Goal: Task Accomplishment & Management: Manage account settings

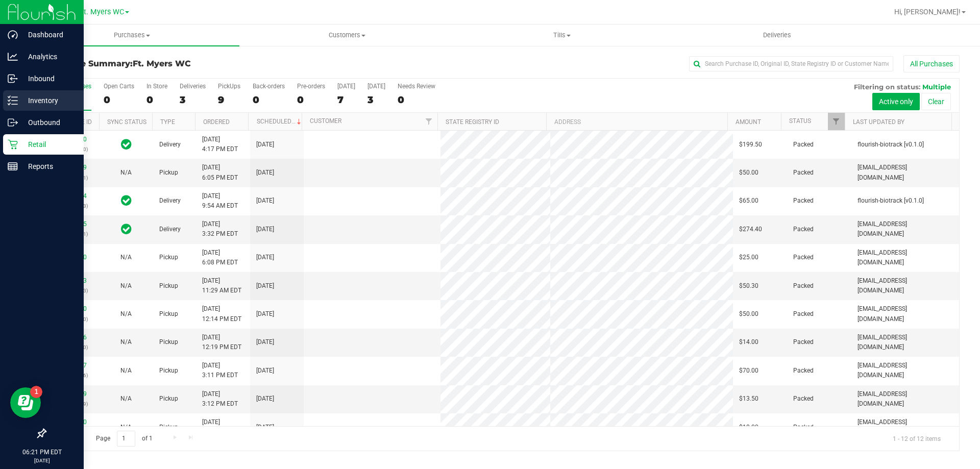
click at [18, 95] on p "Inventory" at bounding box center [48, 100] width 61 height 12
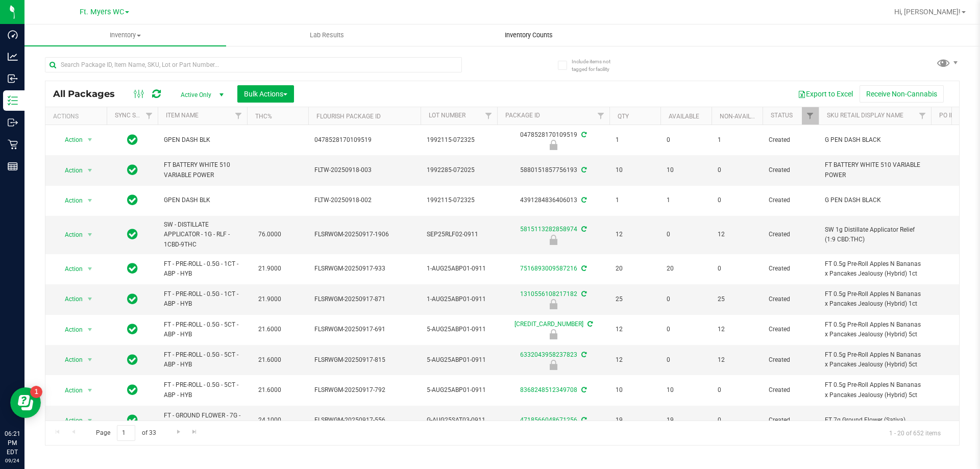
click at [529, 40] on uib-tab-heading "Inventory Counts" at bounding box center [528, 35] width 201 height 20
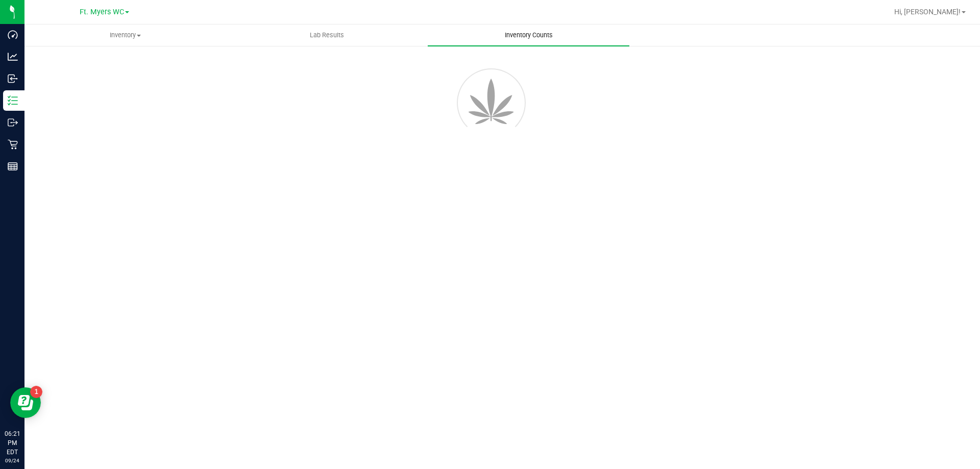
click at [535, 32] on span "Inventory Counts" at bounding box center [529, 35] width 76 height 9
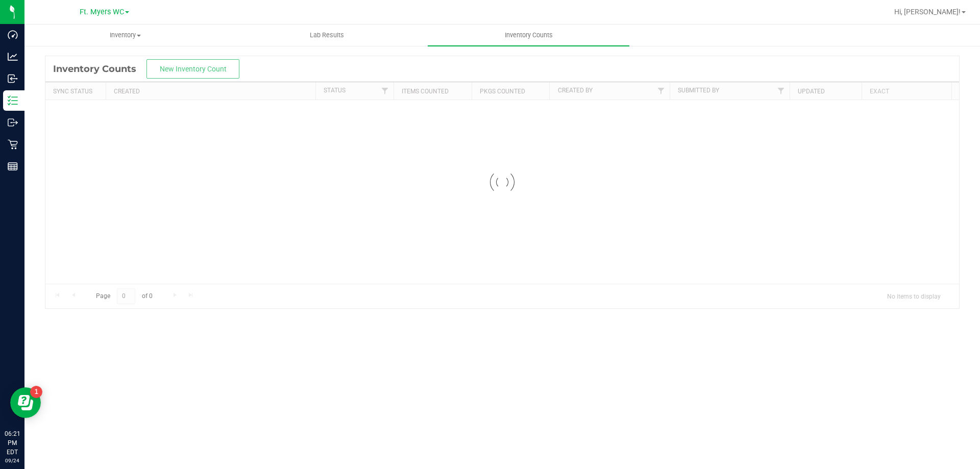
click at [517, 22] on nav "Ft. [PERSON_NAME] Hi, [PERSON_NAME]!" at bounding box center [501, 12] width 955 height 24
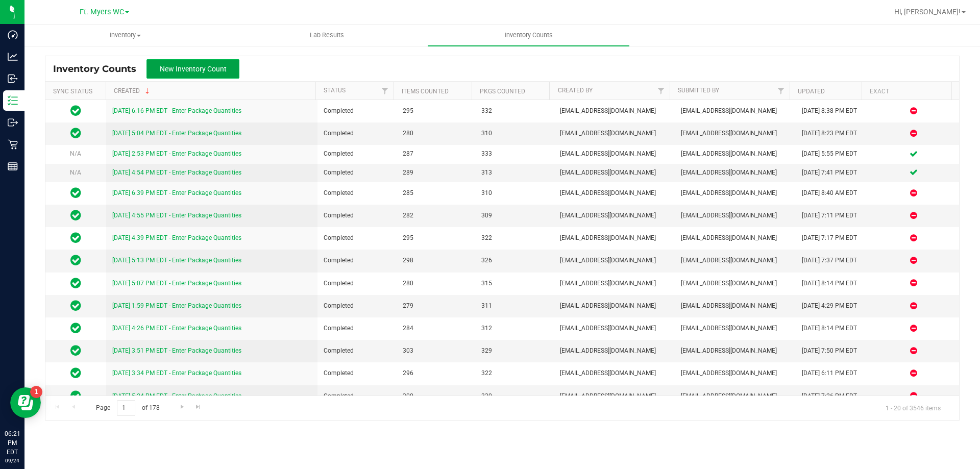
click at [197, 65] on span "New Inventory Count" at bounding box center [193, 69] width 67 height 8
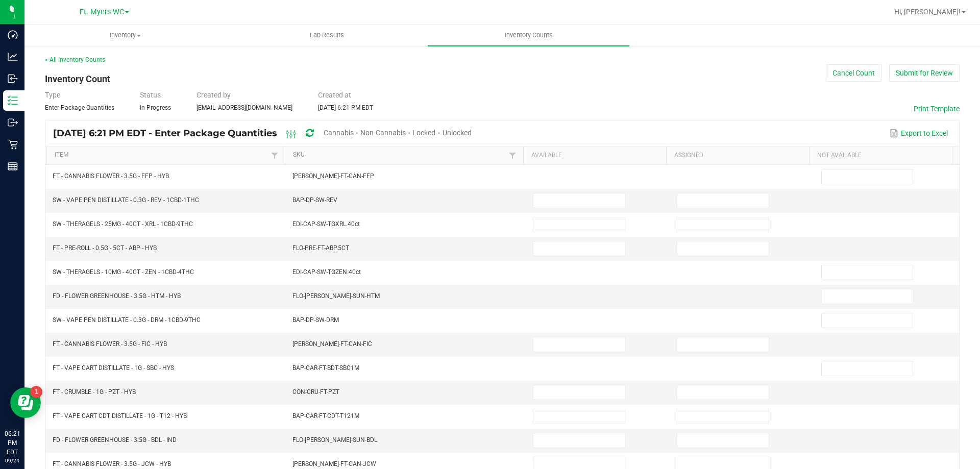
click at [354, 131] on span "Cannabis" at bounding box center [339, 133] width 30 height 8
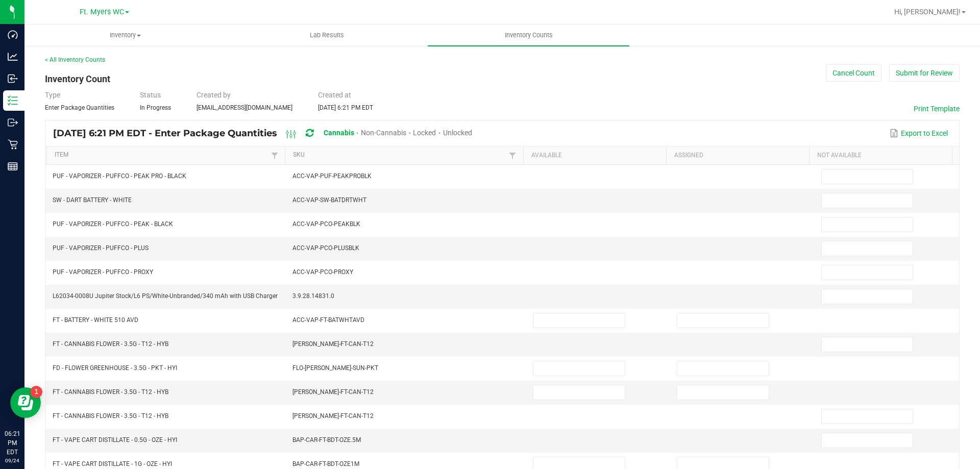
click at [472, 137] on div "Unlocked" at bounding box center [457, 133] width 29 height 19
click at [472, 129] on span "Unlocked" at bounding box center [457, 133] width 29 height 8
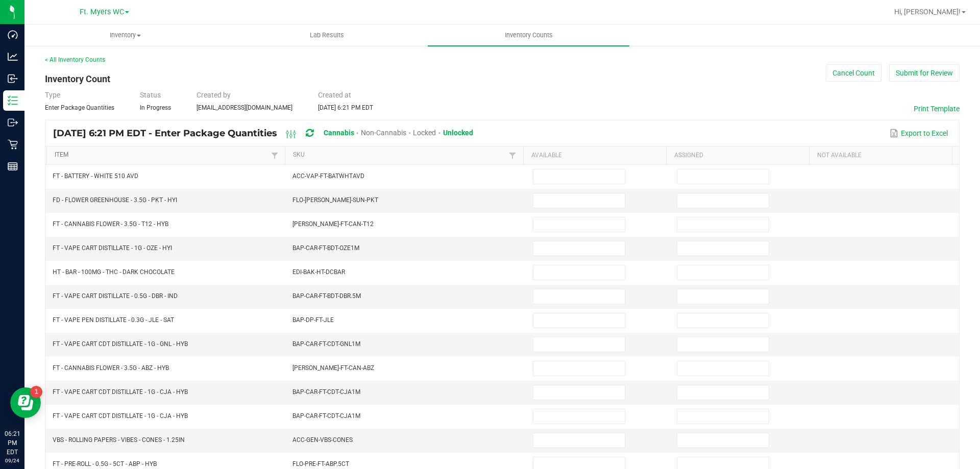
click at [217, 151] on link "Item" at bounding box center [161, 155] width 213 height 8
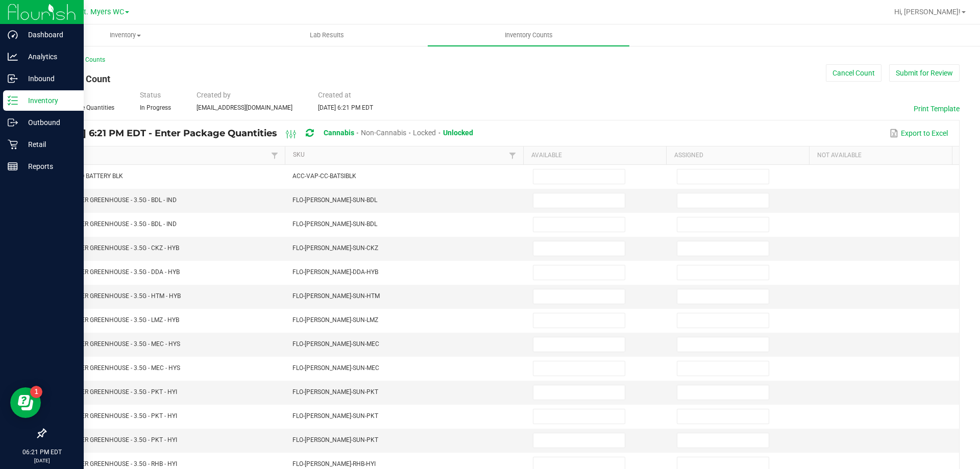
click at [32, 101] on p "Inventory" at bounding box center [48, 100] width 61 height 12
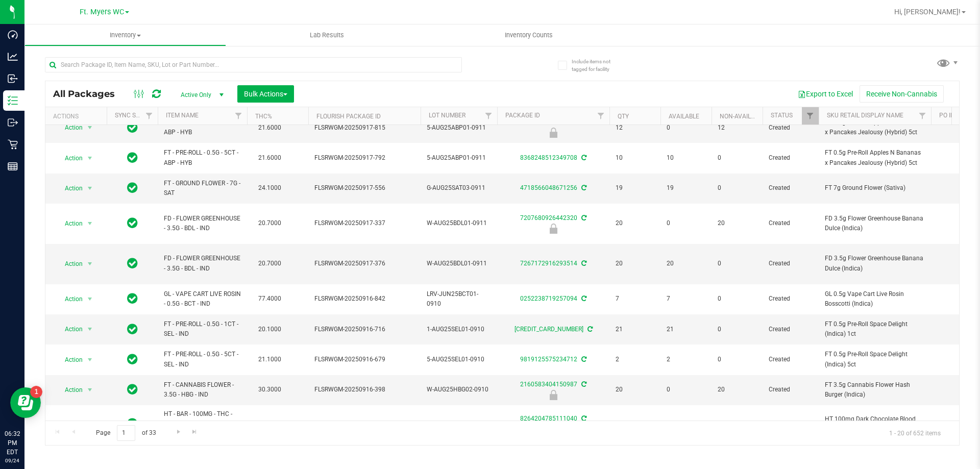
scroll to position [0, 2]
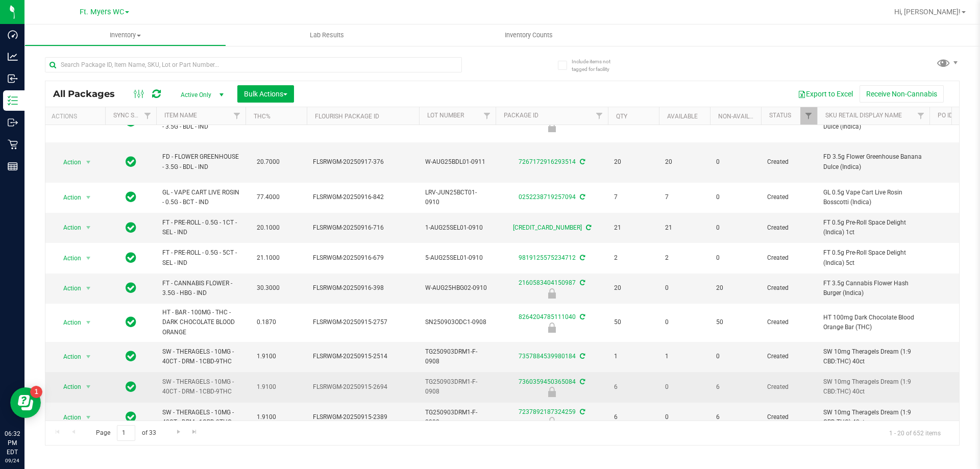
drag, startPoint x: 318, startPoint y: 278, endPoint x: 334, endPoint y: 362, distance: 86.2
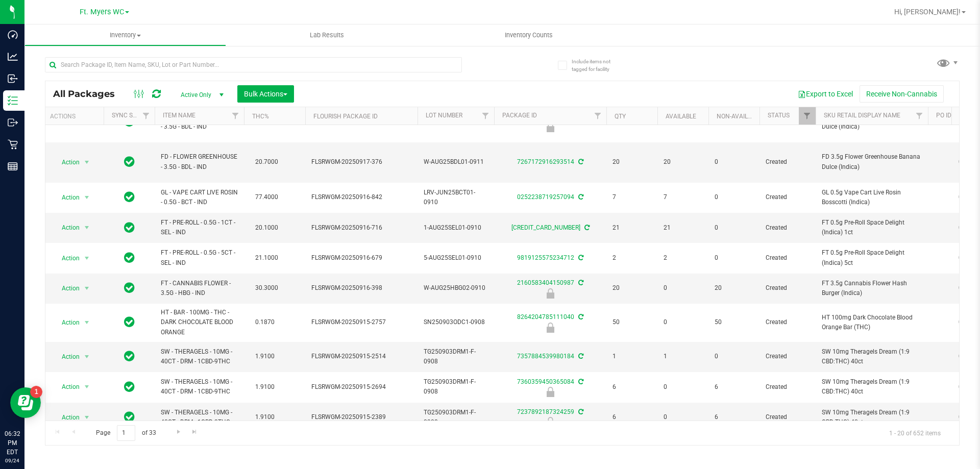
scroll to position [0, 0]
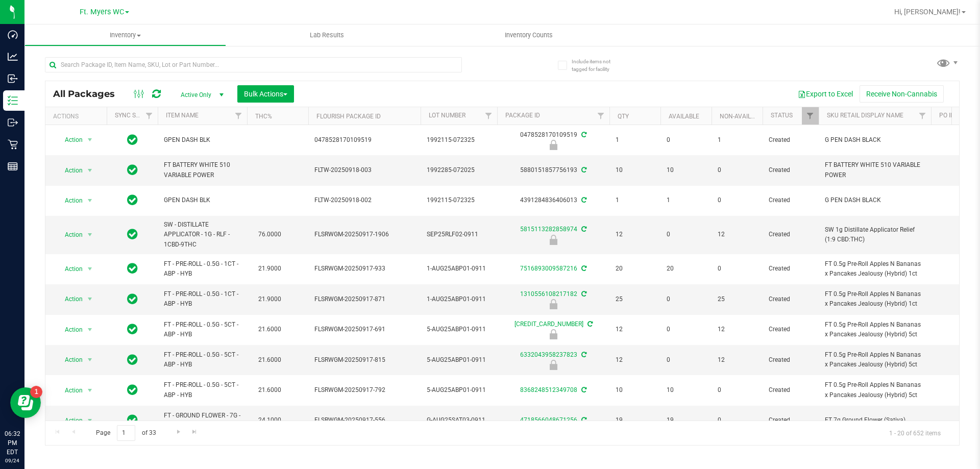
drag, startPoint x: 334, startPoint y: 362, endPoint x: 224, endPoint y: -24, distance: 401.8
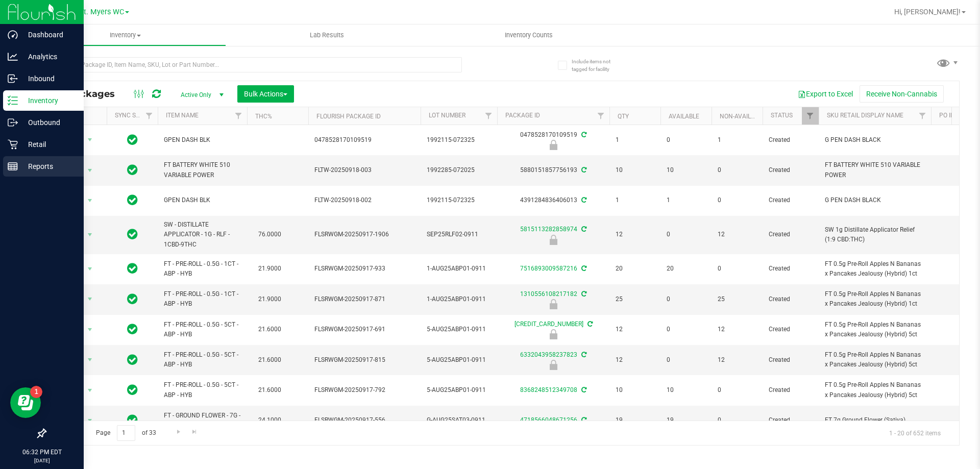
click at [35, 170] on p "Reports" at bounding box center [48, 166] width 61 height 12
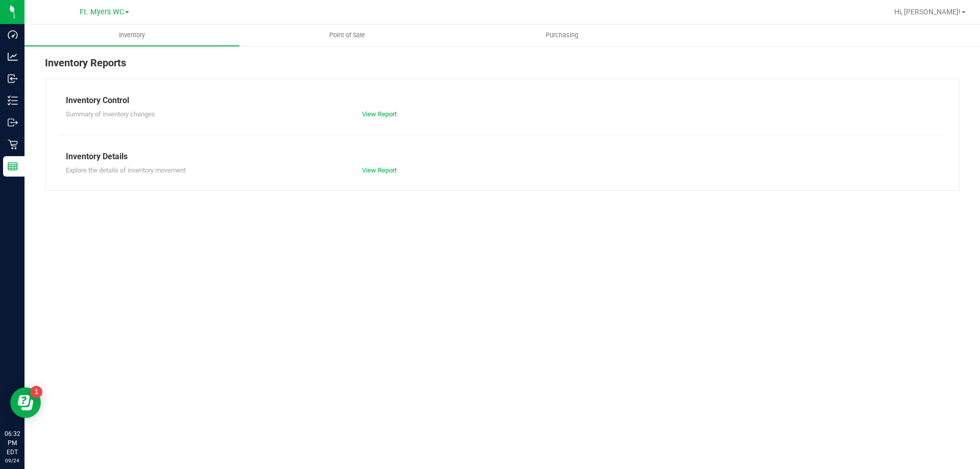
click at [346, 24] on link "Point of Sale" at bounding box center [346, 34] width 215 height 21
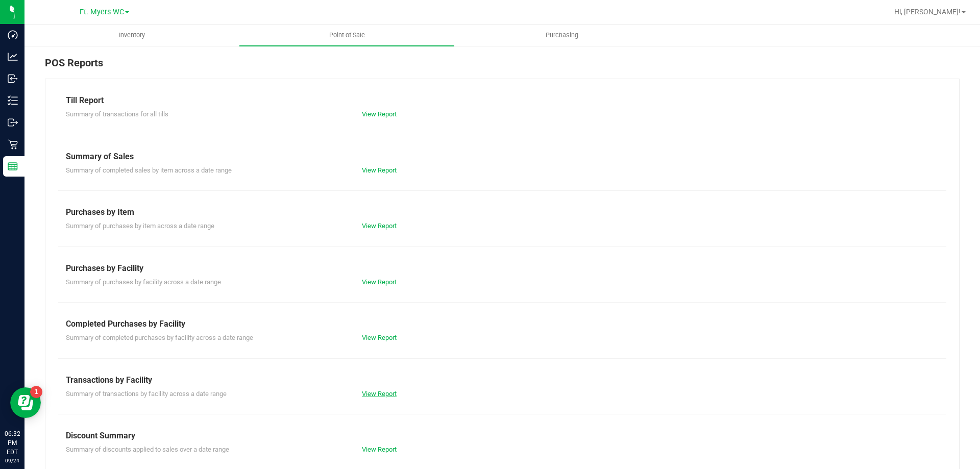
click at [377, 394] on link "View Report" at bounding box center [379, 394] width 35 height 8
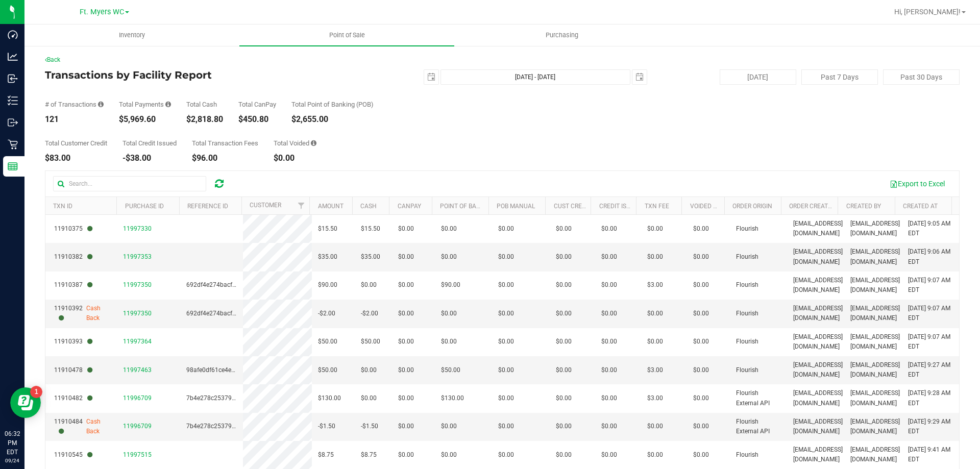
click at [415, 145] on div "Total Customer Credit $83.00 Total Credit Issued -$38.00 Total Transaction Fees…" at bounding box center [502, 143] width 915 height 39
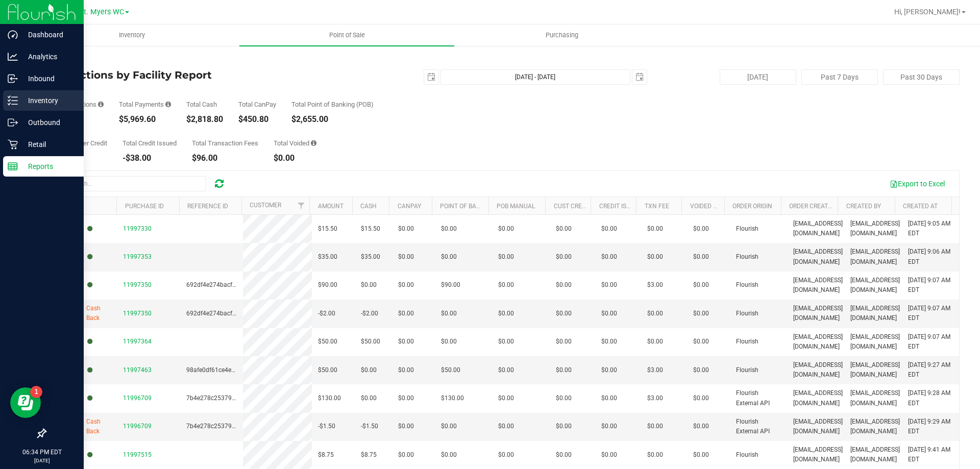
click at [37, 100] on p "Inventory" at bounding box center [48, 100] width 61 height 12
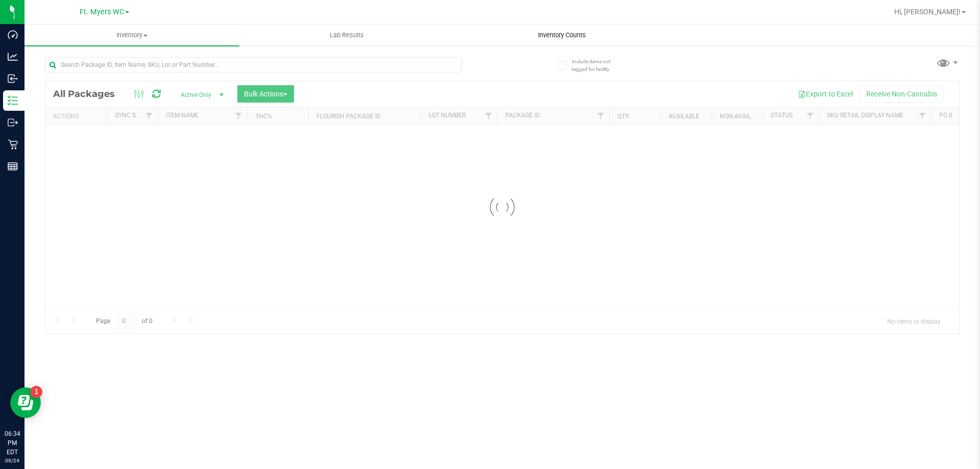
click at [566, 35] on span "Inventory Counts" at bounding box center [562, 35] width 76 height 9
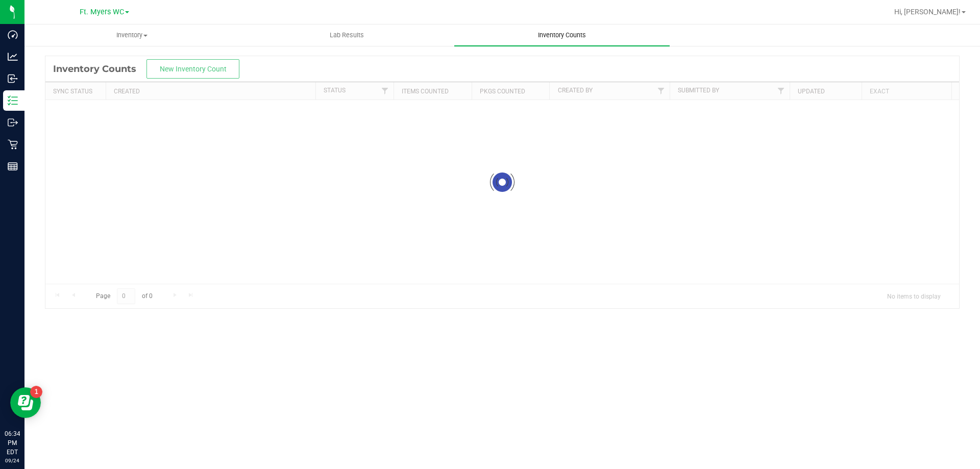
click at [566, 35] on span "Inventory Counts" at bounding box center [562, 35] width 76 height 9
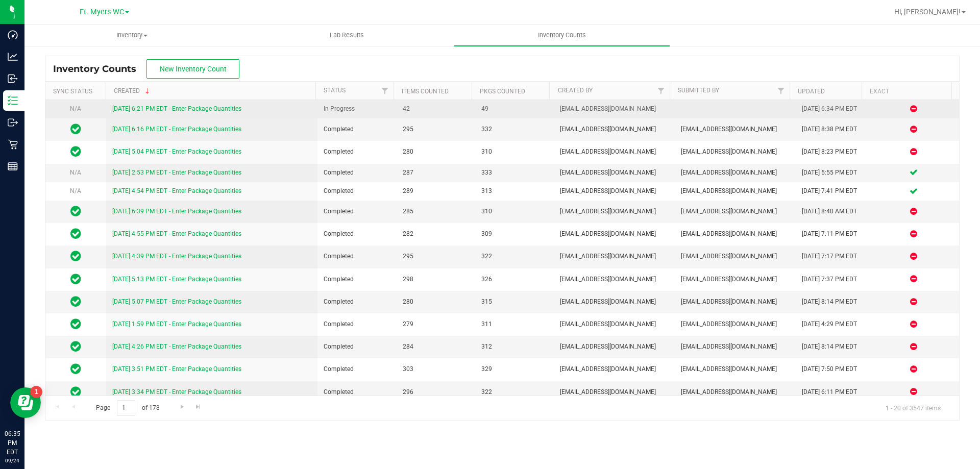
click at [190, 108] on link "[DATE] 6:21 PM EDT - Enter Package Quantities" at bounding box center [176, 108] width 129 height 7
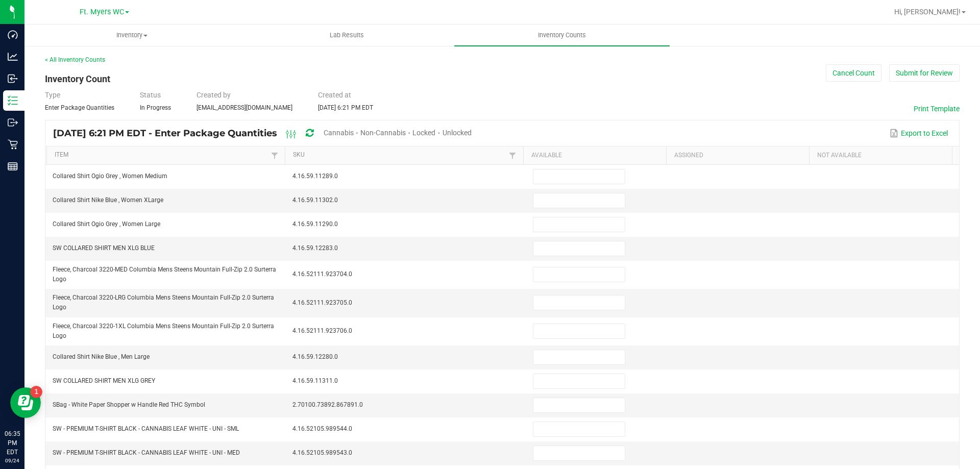
click at [354, 129] on span "Cannabis" at bounding box center [339, 133] width 30 height 8
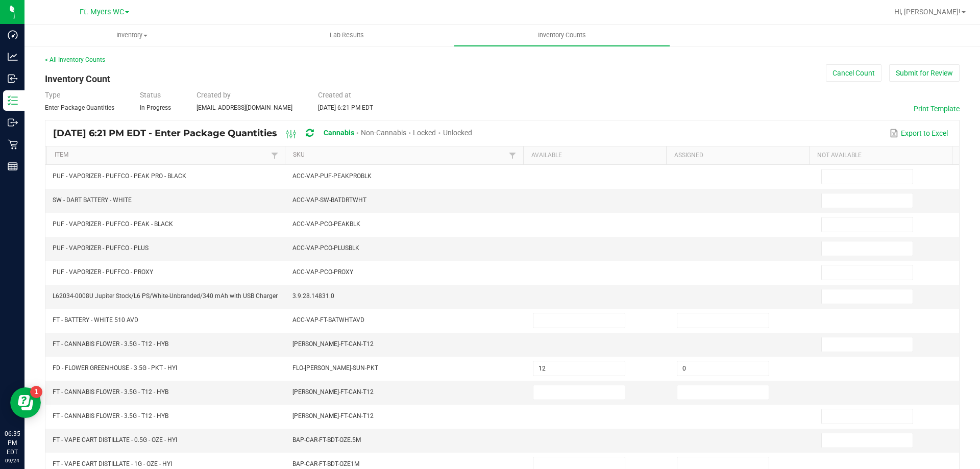
click at [472, 129] on span "Unlocked" at bounding box center [457, 133] width 29 height 8
type input "11"
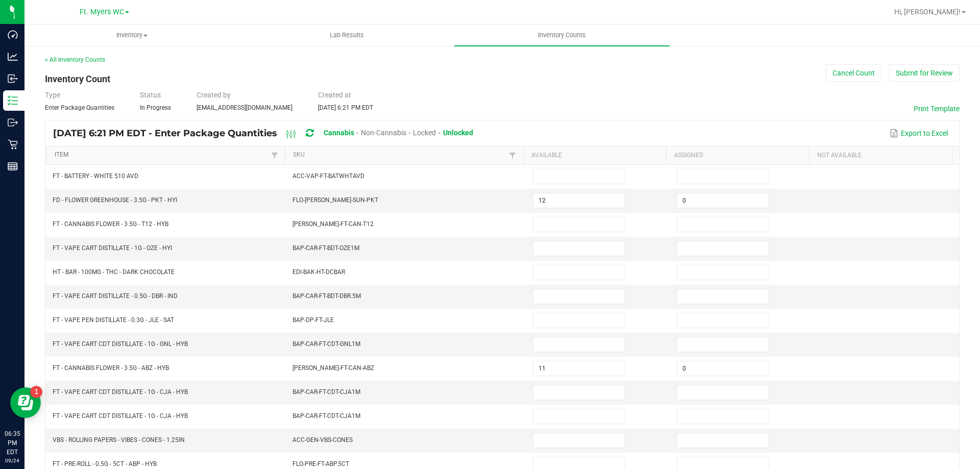
click at [88, 152] on link "Item" at bounding box center [161, 155] width 213 height 8
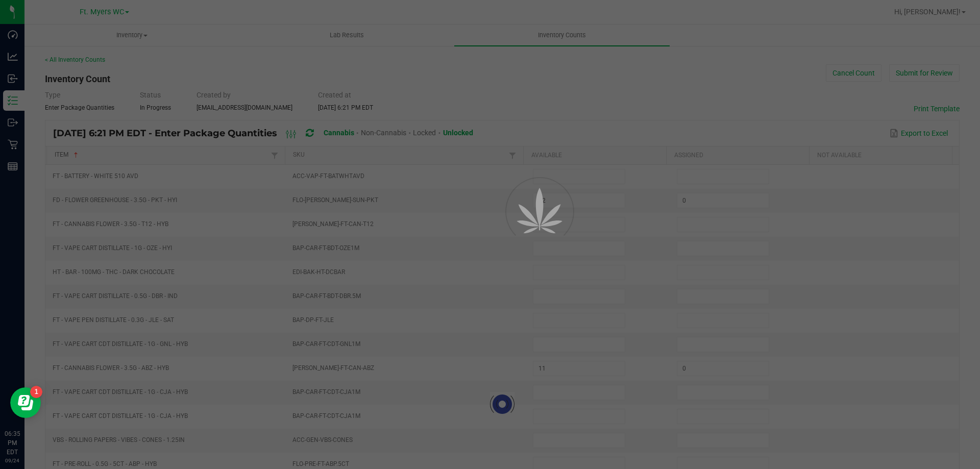
type input "1"
type input "0"
type input "12"
type input "5"
type input "11"
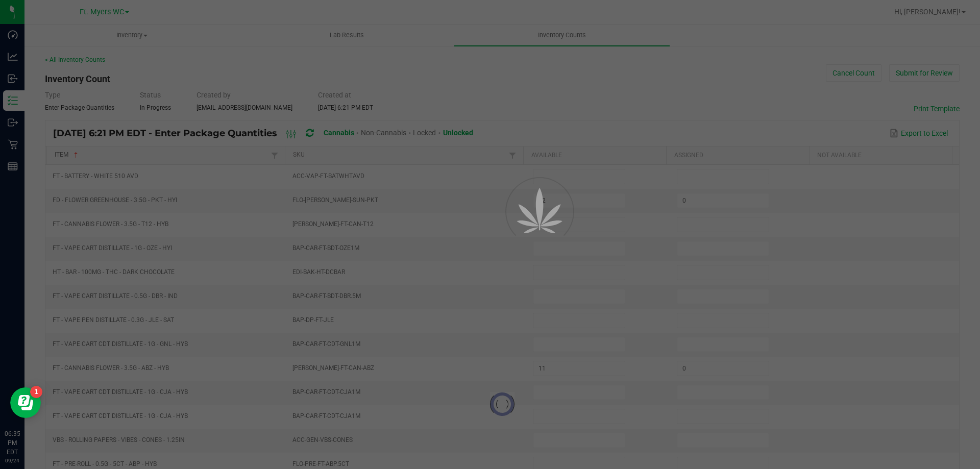
type input "19"
type input "0"
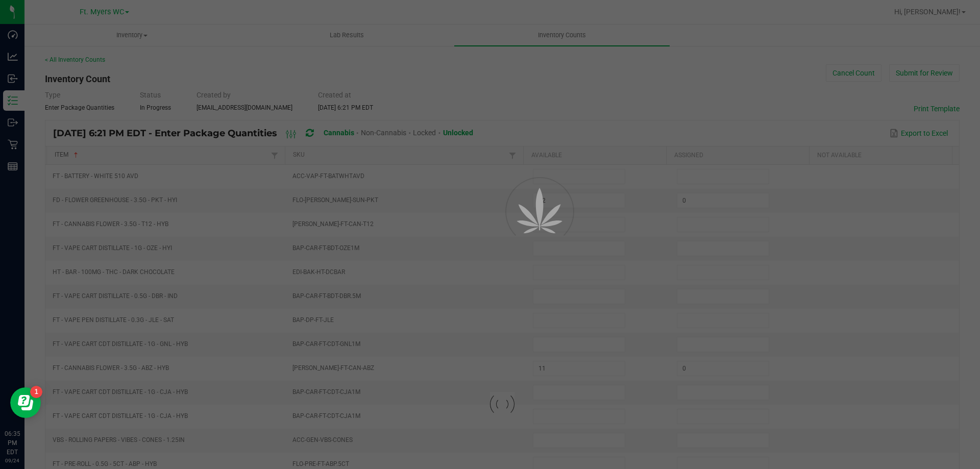
type input "0"
type input "22"
type input "0"
type input "14"
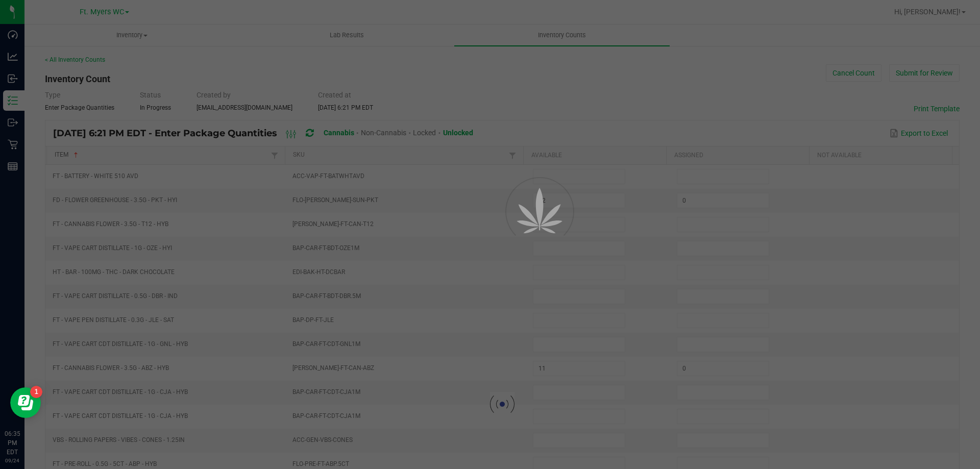
type input "0"
type input "17"
type input "0"
type input "5"
type input "0"
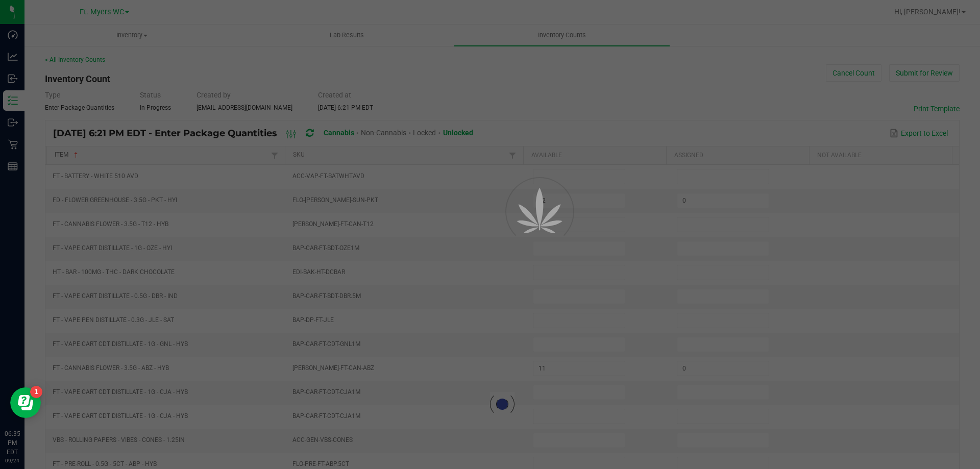
type input "8"
type input "0"
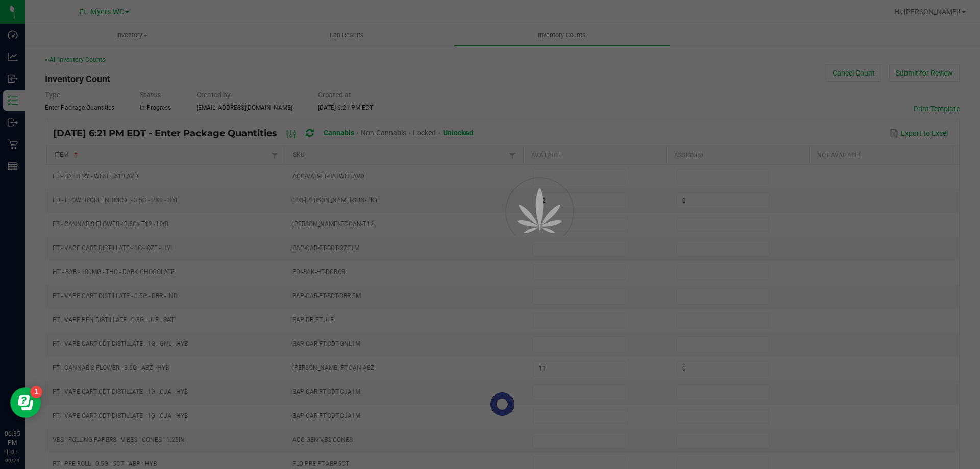
type input "0"
type input "19"
type input "7"
type input "0"
type input "10"
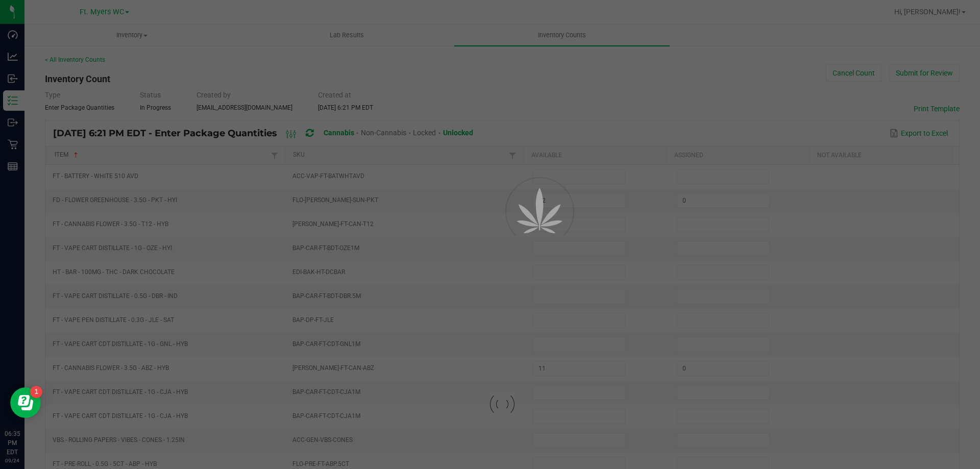
type input "0"
type input "1"
type input "0"
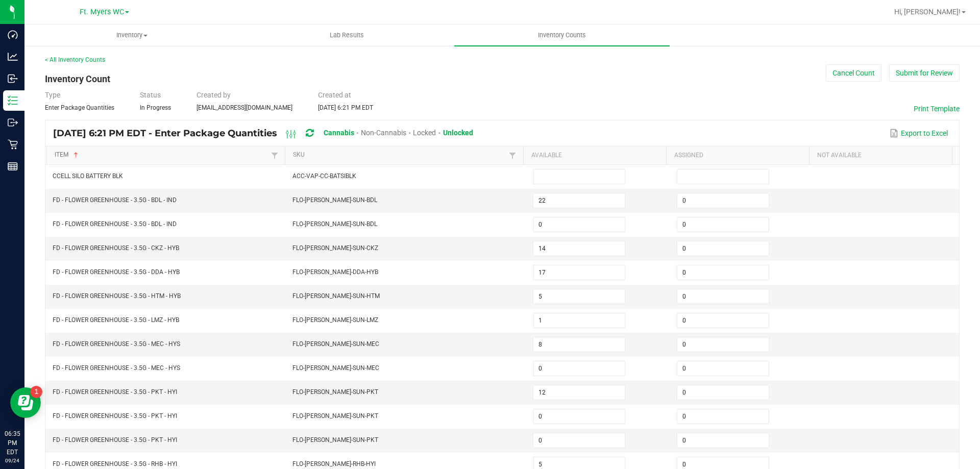
click at [88, 152] on link "Item" at bounding box center [161, 155] width 213 height 8
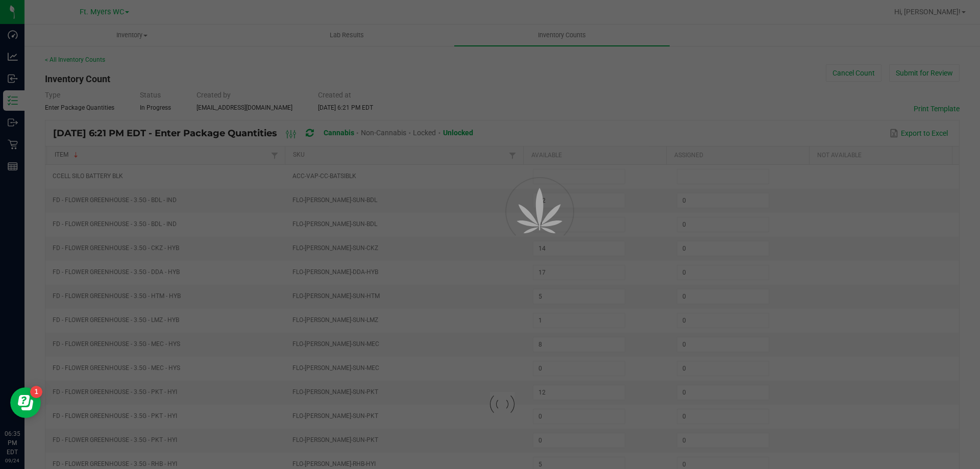
type input "23"
type input "11"
type input "21"
type input "18"
type input "14"
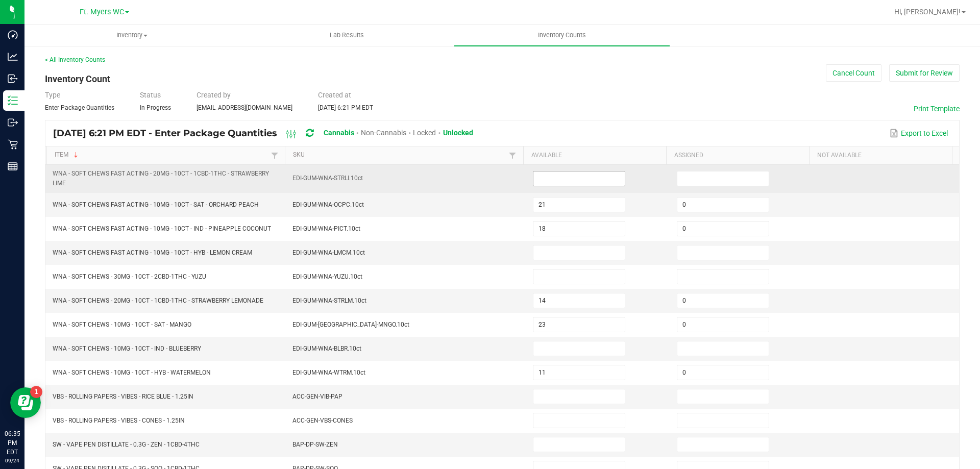
click at [586, 176] on input at bounding box center [578, 178] width 91 height 14
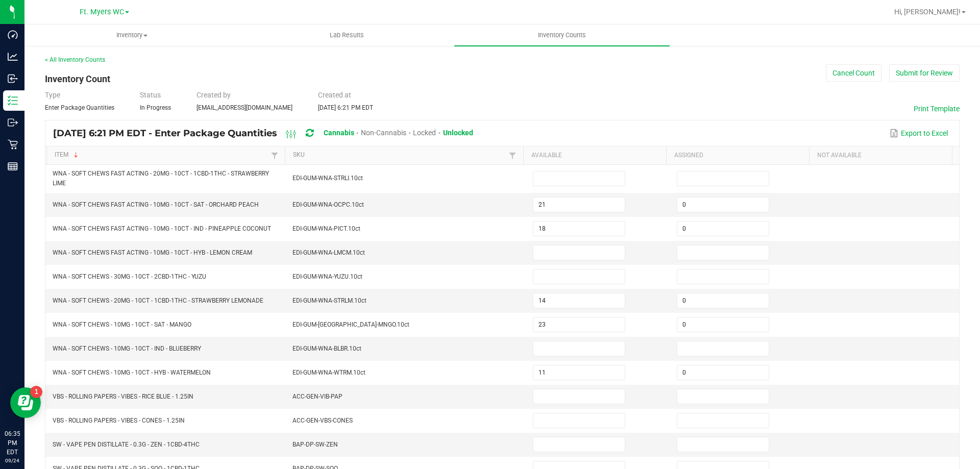
click at [529, 89] on div "< All Inventory Counts Inventory Count Cancel Count Submit for Review Type Ente…" at bounding box center [502, 365] width 915 height 620
click at [538, 350] on input at bounding box center [578, 348] width 91 height 14
type input "3"
type input "0"
type input "15"
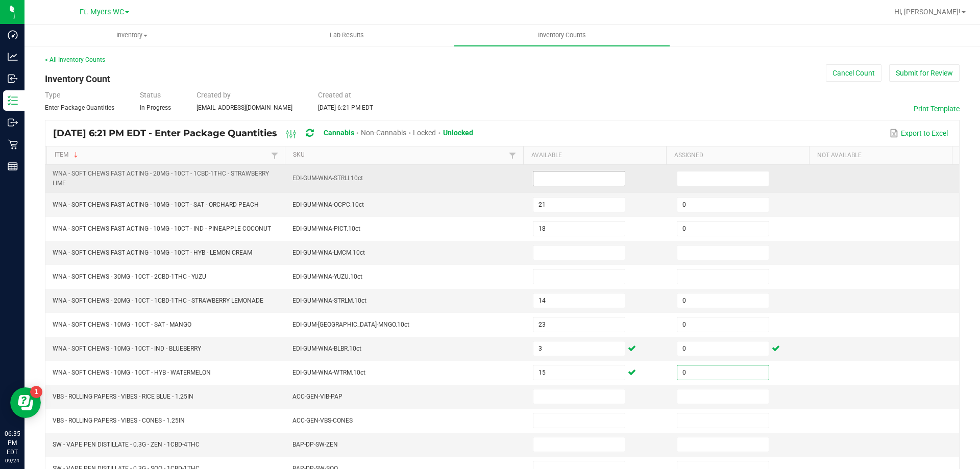
click at [542, 179] on input at bounding box center [578, 178] width 91 height 14
type input "3"
type input "0"
type input "27"
type input "24"
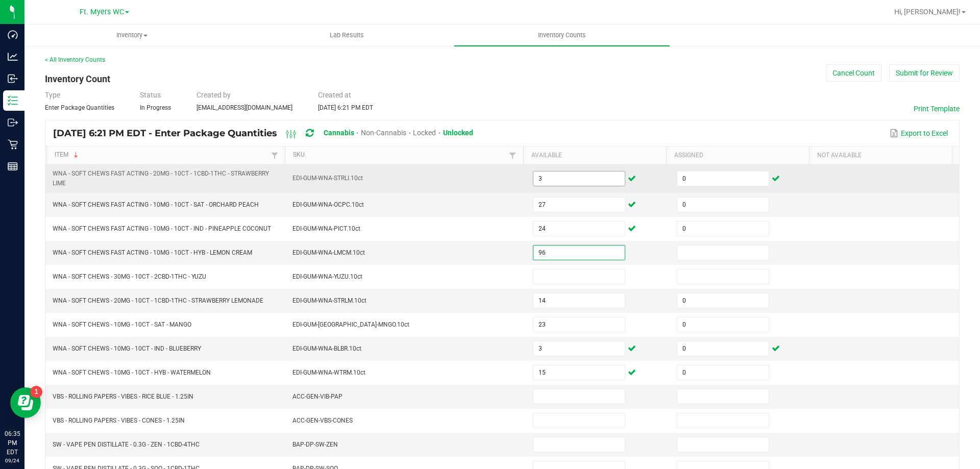
type input "9"
type input "6"
type input "0"
type input "5"
type input "0"
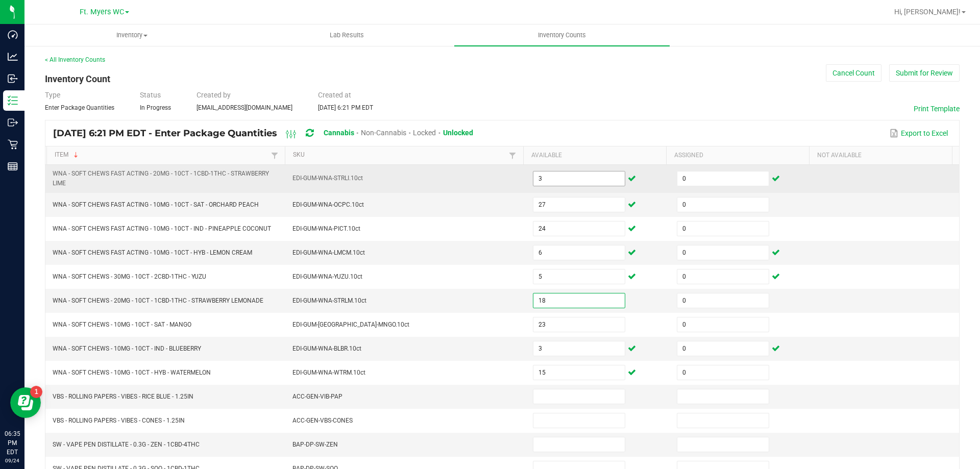
type input "18"
type input "27"
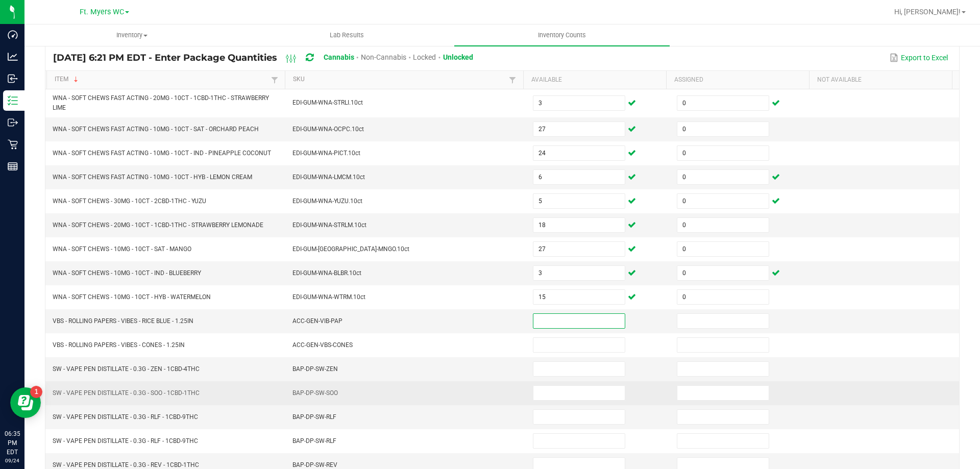
scroll to position [153, 0]
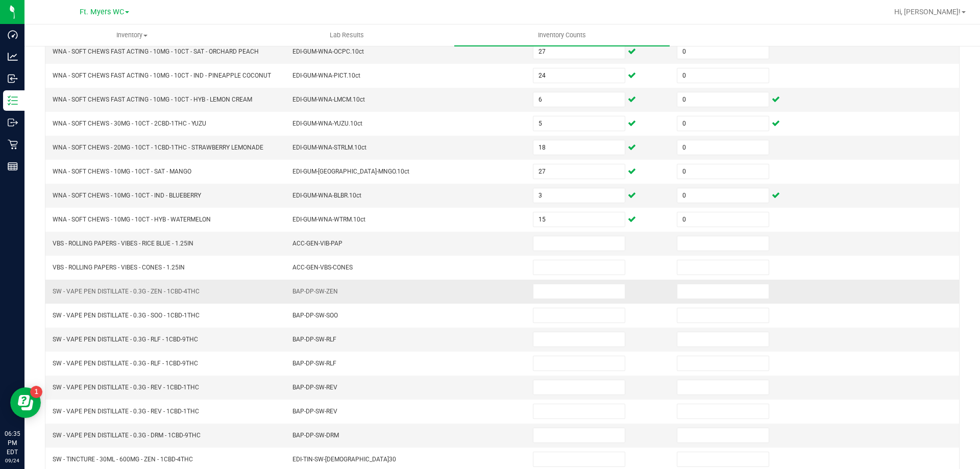
click at [593, 300] on td at bounding box center [599, 292] width 144 height 24
click at [591, 288] on input at bounding box center [578, 291] width 91 height 14
click at [677, 287] on input at bounding box center [722, 291] width 91 height 14
click at [527, 282] on td at bounding box center [599, 292] width 144 height 24
click at [548, 287] on input at bounding box center [578, 291] width 91 height 14
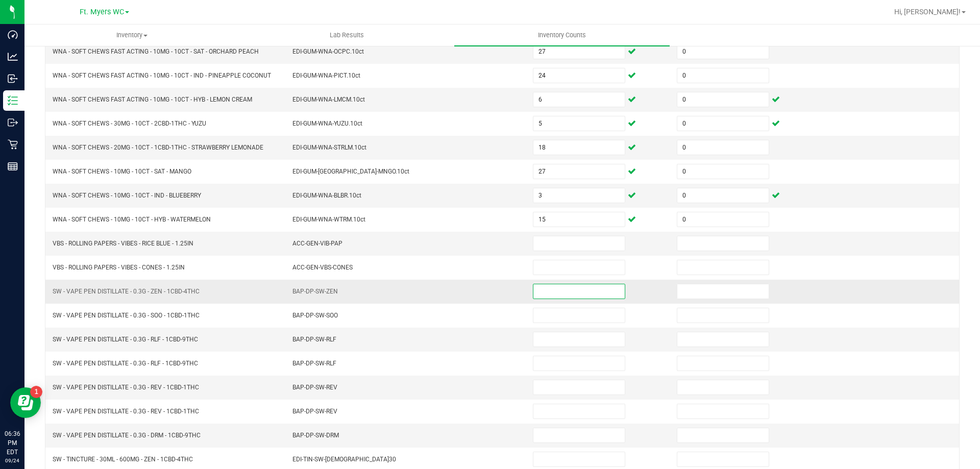
click at [555, 290] on input at bounding box center [578, 291] width 91 height 14
type input "10"
type input "0"
type input "17"
type input "0"
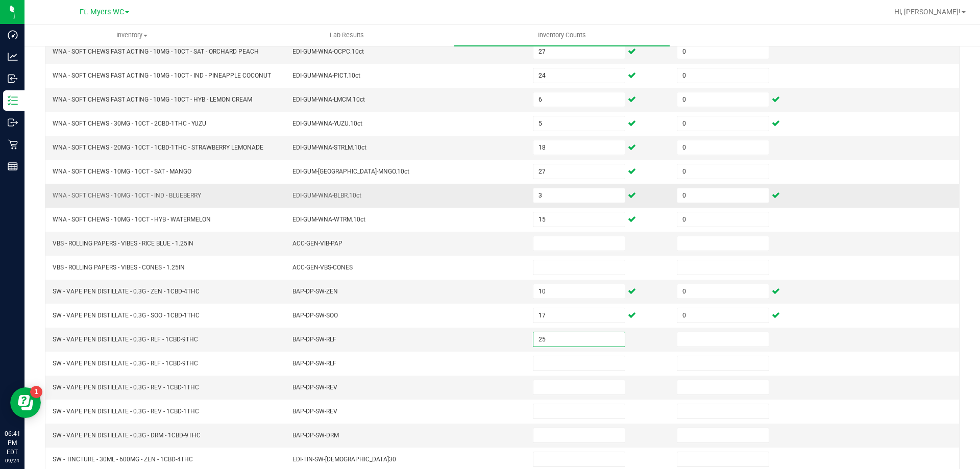
type input "25"
type input "0"
type input "13"
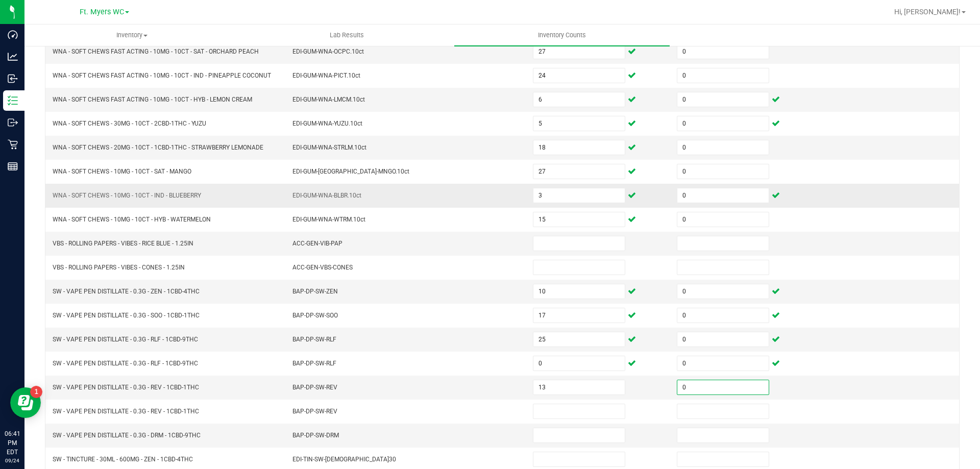
type input "0"
type input "15"
type input "0"
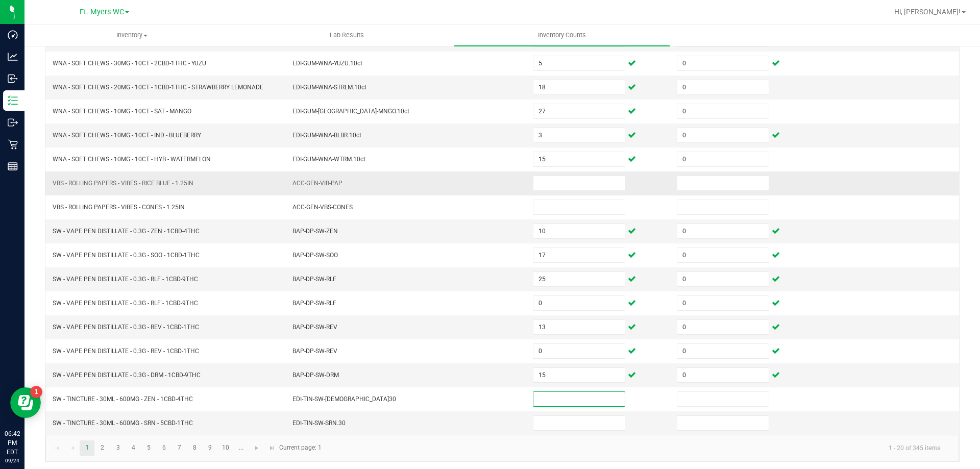
scroll to position [216, 0]
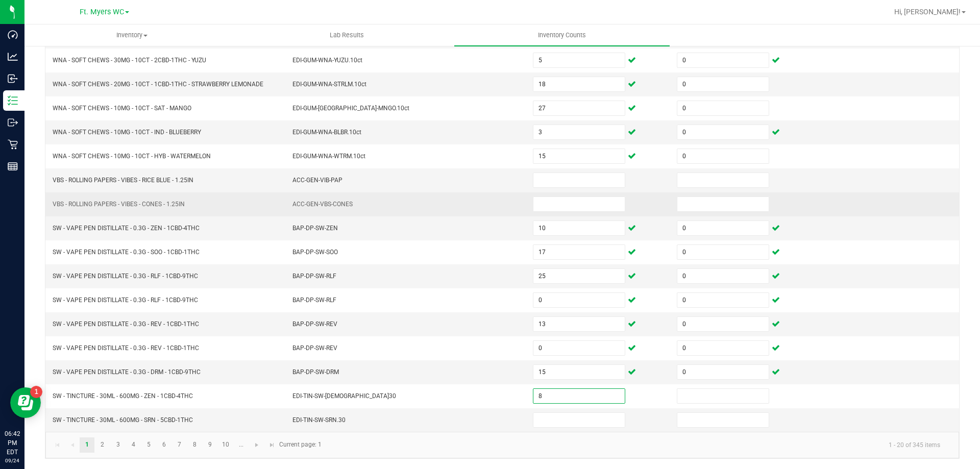
type input "8"
type input "0"
type input "3"
type input "0"
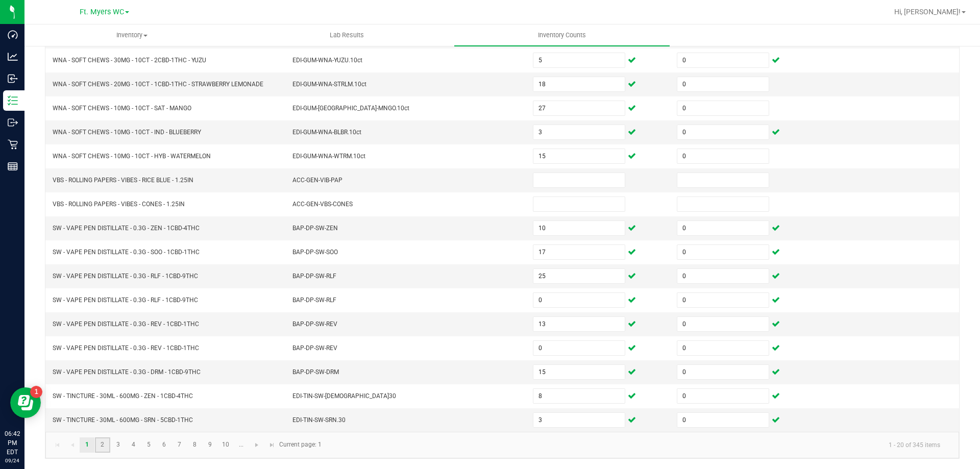
click at [103, 446] on link "2" at bounding box center [102, 444] width 15 height 15
type input "6"
type input "4"
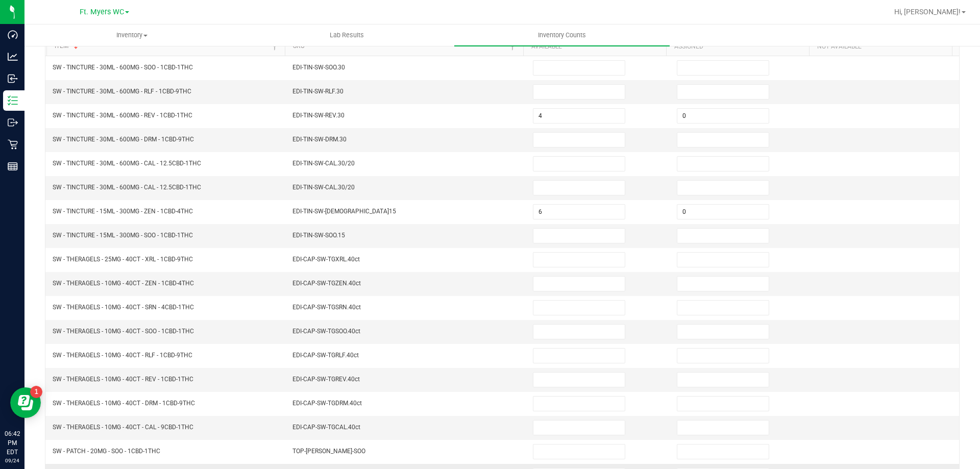
scroll to position [8, 0]
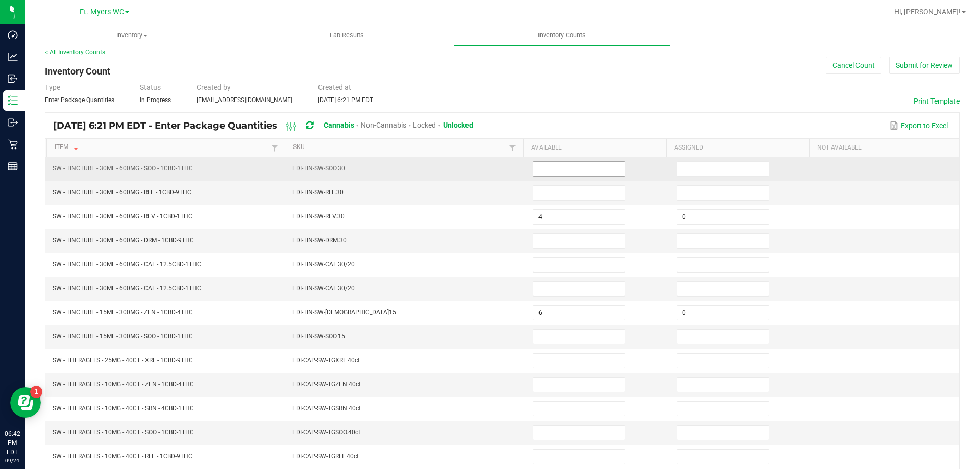
click at [541, 168] on input at bounding box center [578, 169] width 91 height 14
click at [543, 168] on input at bounding box center [578, 169] width 91 height 14
drag, startPoint x: 483, startPoint y: 170, endPoint x: 135, endPoint y: 161, distance: 348.7
click at [135, 161] on tr "SW - TINCTURE - 30ML - 600MG - SOO - 1CBD-1THC EDI-TIN-SW-SOO.30" at bounding box center [502, 169] width 914 height 24
click at [135, 161] on td "SW - TINCTURE - 30ML - 600MG - SOO - 1CBD-1THC" at bounding box center [166, 169] width 240 height 24
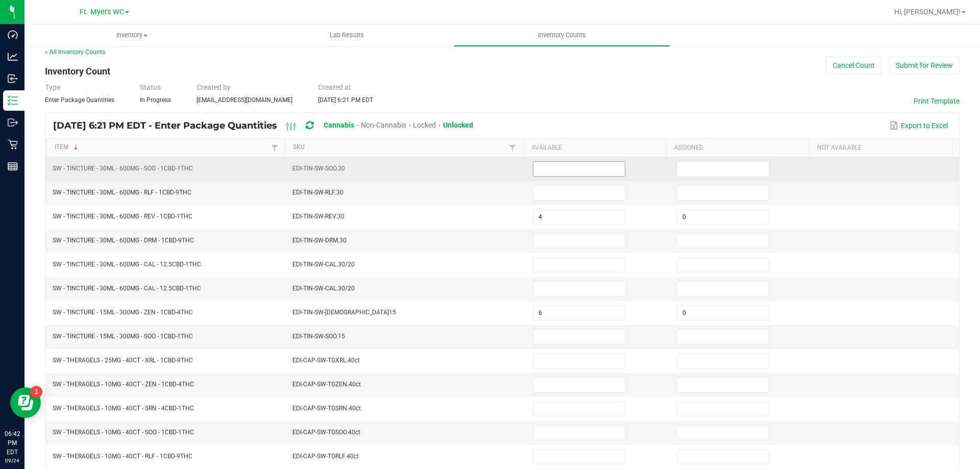
click at [543, 169] on input at bounding box center [578, 169] width 91 height 14
click at [545, 169] on input at bounding box center [578, 169] width 91 height 14
click at [554, 171] on input at bounding box center [578, 169] width 91 height 14
click at [556, 171] on input at bounding box center [578, 169] width 91 height 14
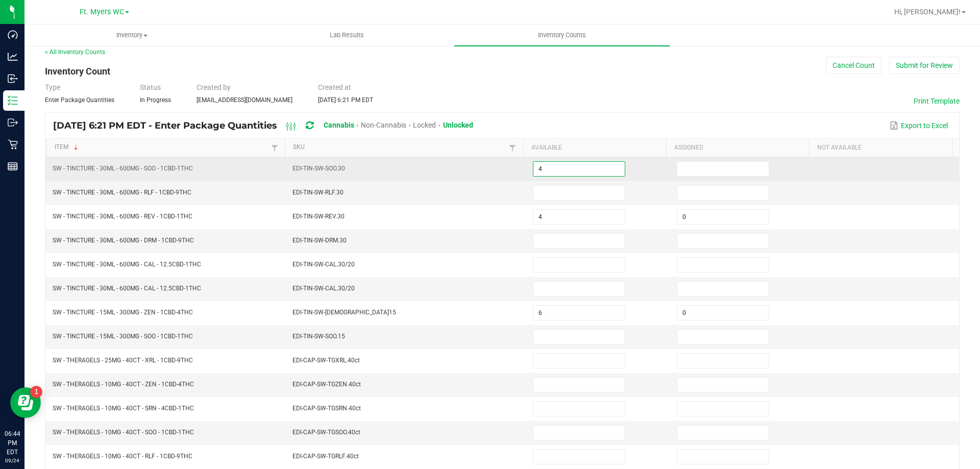
type input "4"
type input "0"
type input "3"
type input "0"
type input "12"
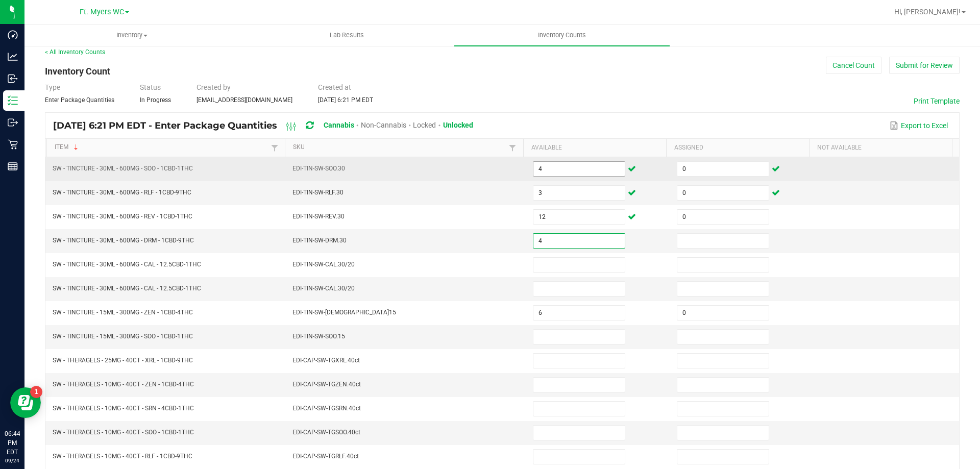
type input "4"
type input "0"
type input "1"
type input "0"
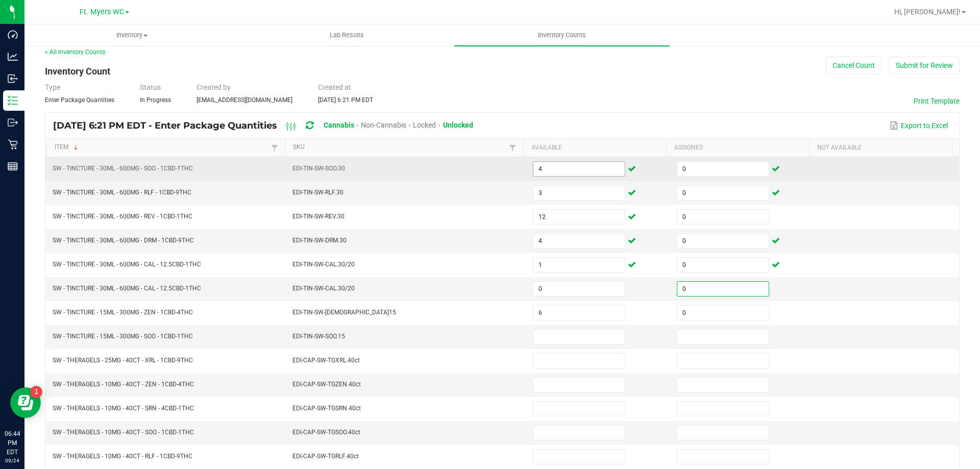
type input "0"
type input "6"
type input "0"
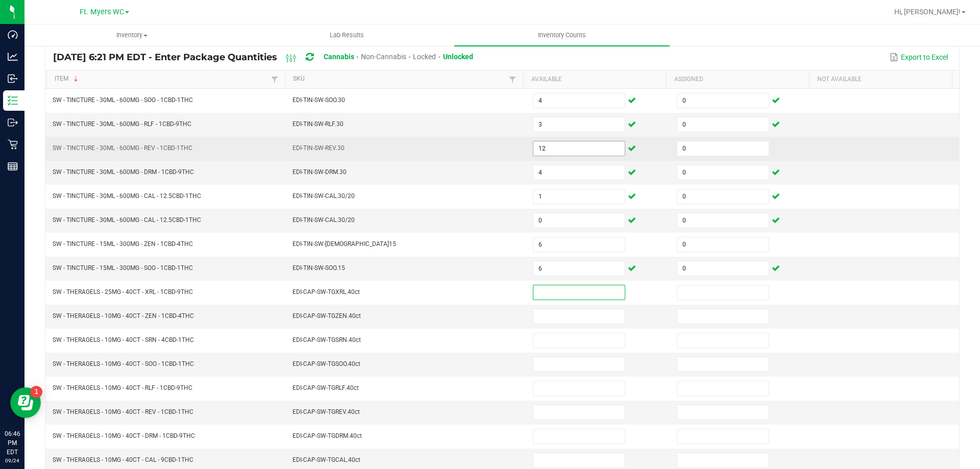
scroll to position [110, 0]
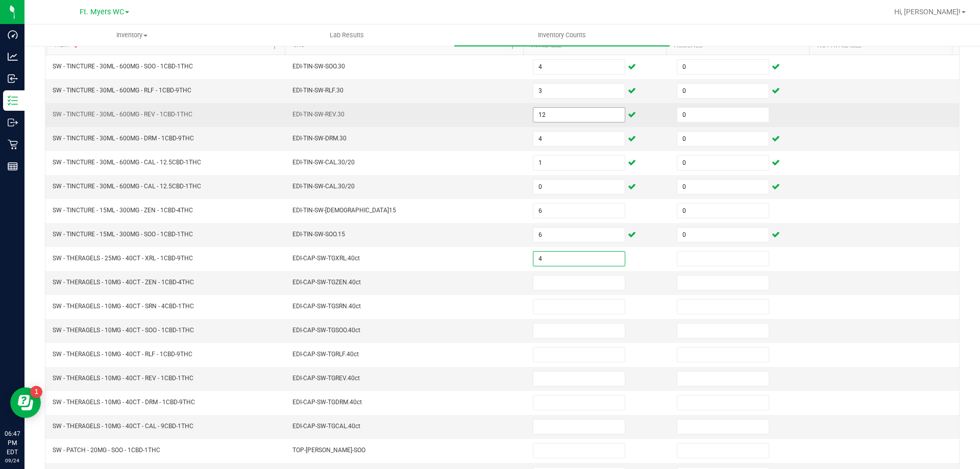
type input "4"
type input "0"
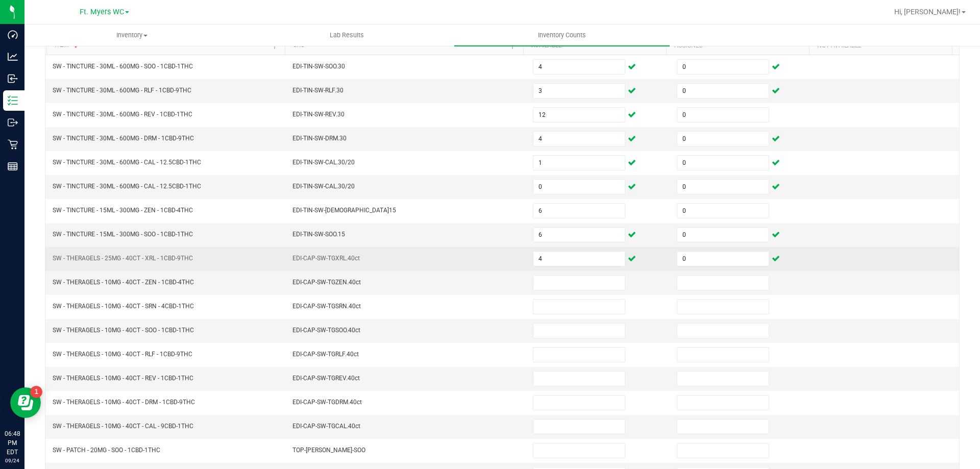
click at [446, 259] on td "EDI-CAP-SW-TGXRL.40ct" at bounding box center [406, 259] width 240 height 24
click at [527, 261] on td "4" at bounding box center [599, 259] width 144 height 24
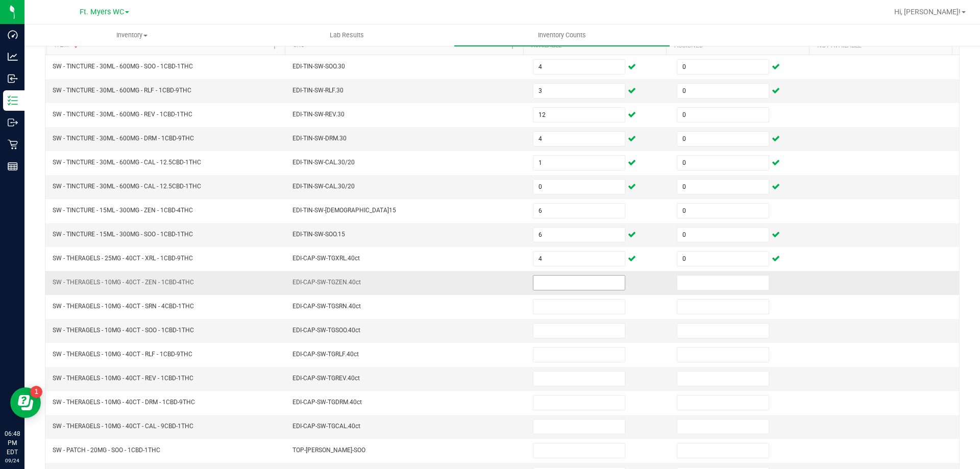
click at [542, 280] on input at bounding box center [578, 283] width 91 height 14
type input "4"
type input "0"
type input "4"
type input "0"
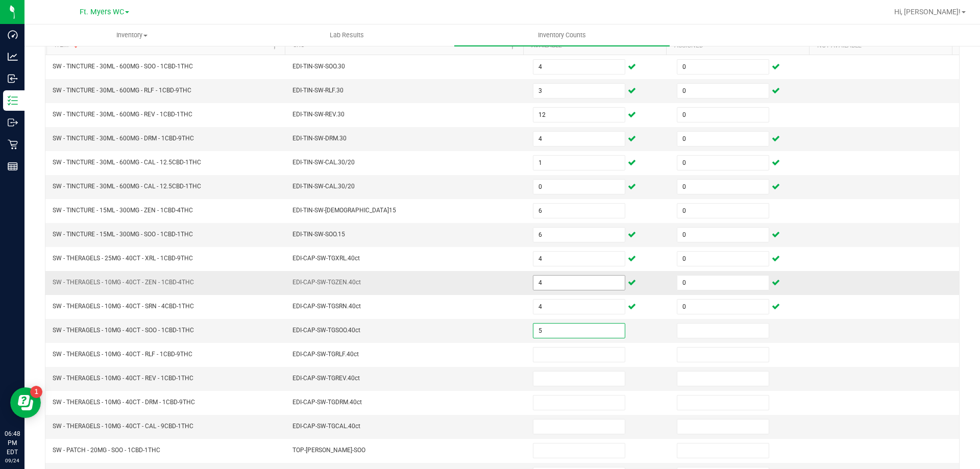
type input "5"
type input "0"
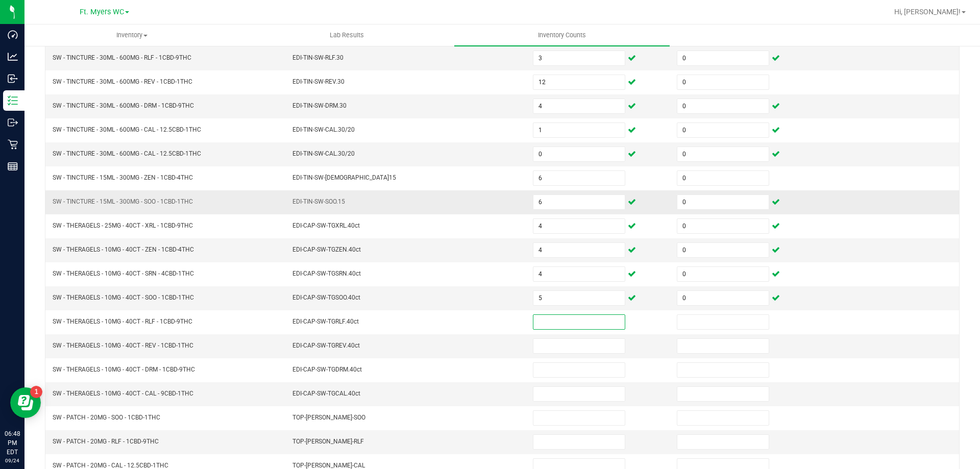
scroll to position [161, 0]
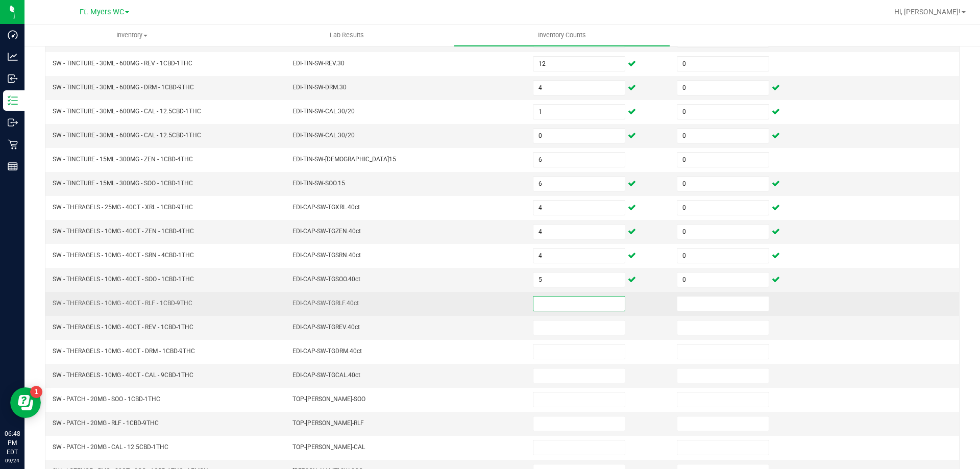
click at [572, 300] on input at bounding box center [578, 304] width 91 height 14
click at [729, 294] on td at bounding box center [743, 304] width 144 height 24
click at [726, 304] on input at bounding box center [722, 304] width 91 height 14
click at [548, 307] on input at bounding box center [578, 304] width 91 height 14
click at [730, 303] on input at bounding box center [722, 304] width 91 height 14
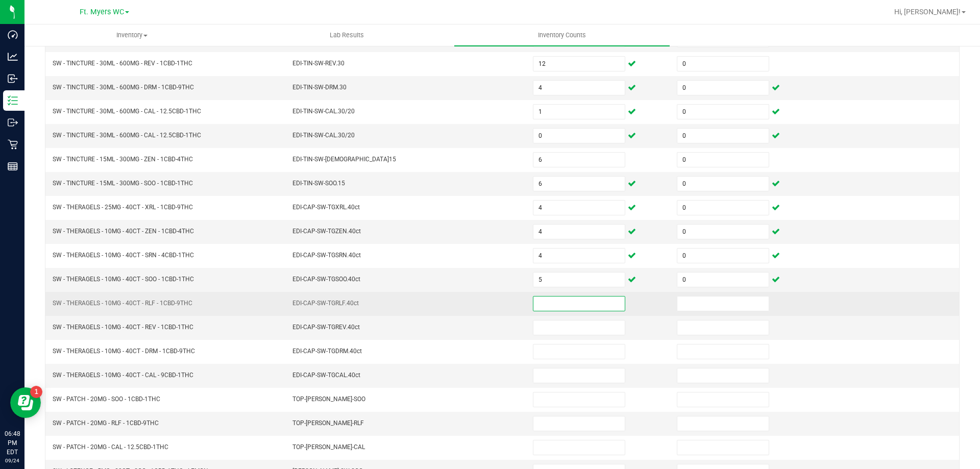
click at [533, 303] on input at bounding box center [578, 304] width 91 height 14
click at [671, 305] on td at bounding box center [743, 304] width 144 height 24
click at [682, 304] on input at bounding box center [722, 304] width 91 height 14
click at [600, 299] on input at bounding box center [578, 304] width 91 height 14
click at [594, 309] on input at bounding box center [578, 304] width 91 height 14
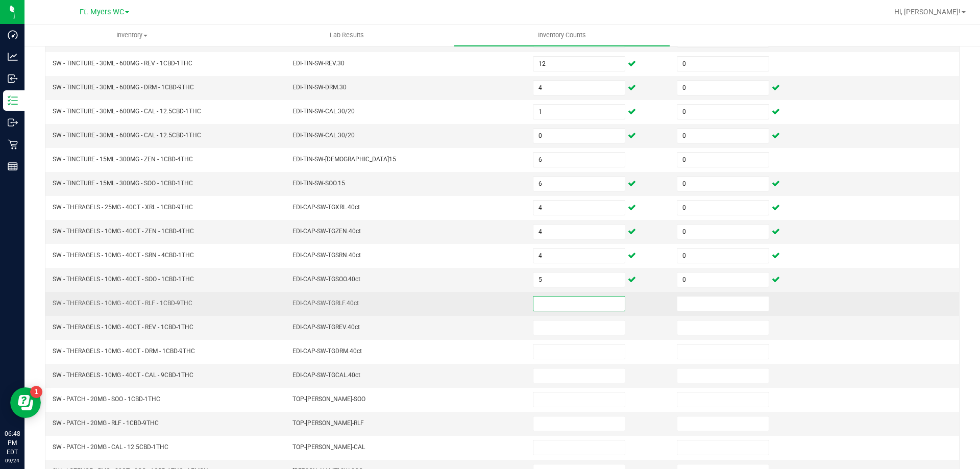
click at [593, 305] on input at bounding box center [578, 304] width 91 height 14
type input "4"
type input "0"
type input "4"
type input "0"
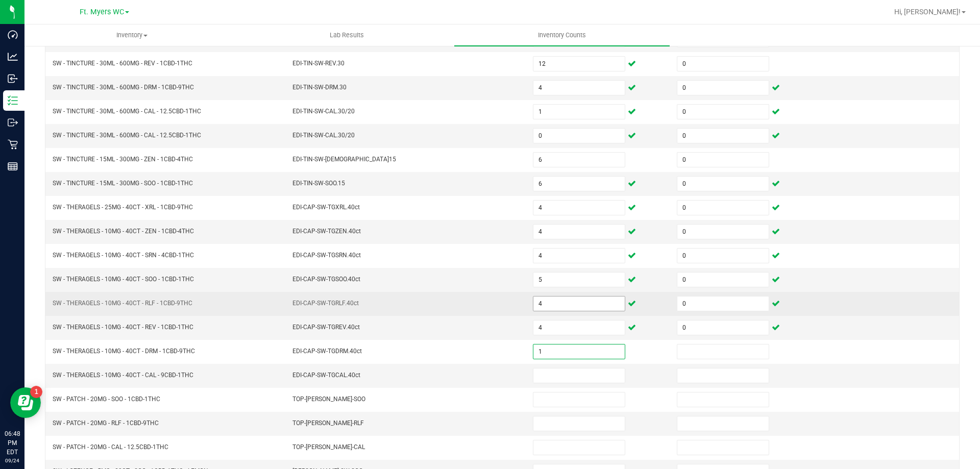
type input "1"
type input "0"
type input "3"
type input "0"
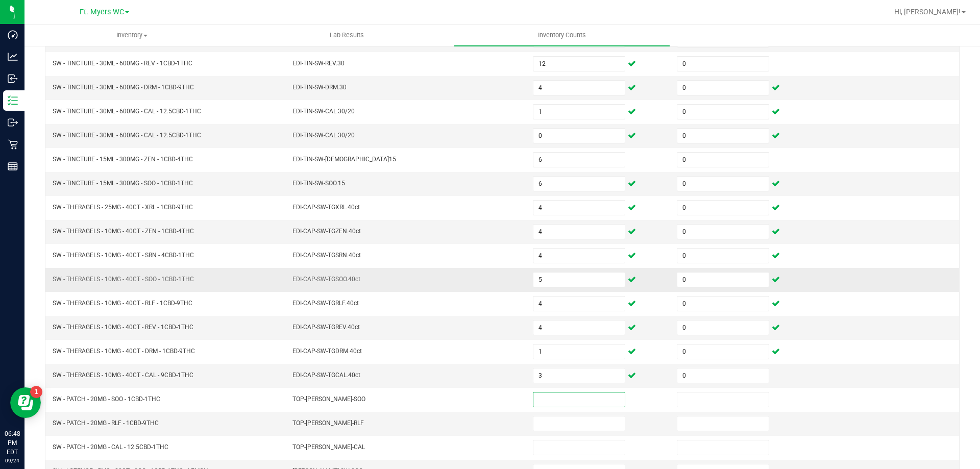
scroll to position [212, 0]
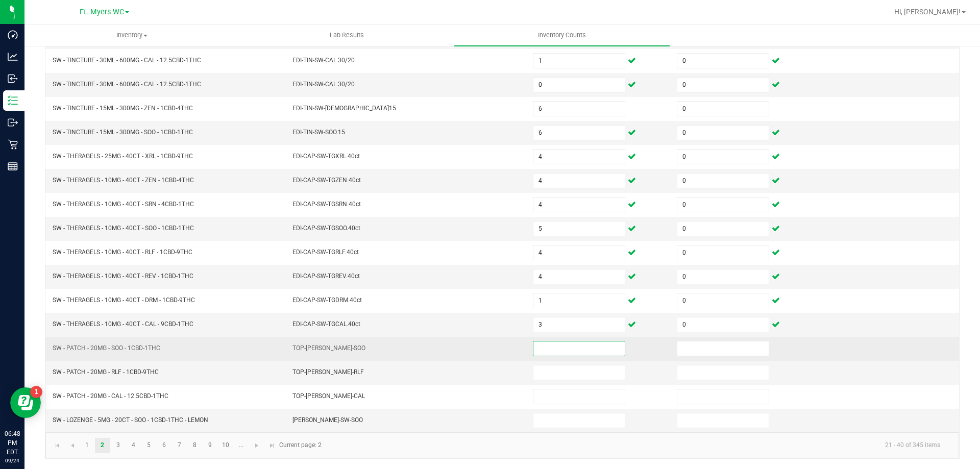
click at [554, 346] on input at bounding box center [578, 348] width 91 height 14
click at [533, 347] on input at bounding box center [578, 348] width 91 height 14
click at [556, 349] on input at bounding box center [578, 348] width 91 height 14
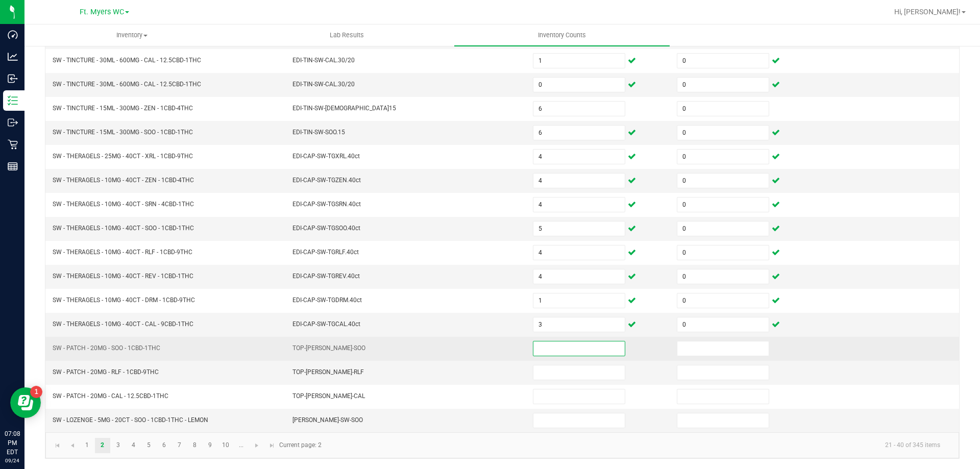
click at [556, 349] on input at bounding box center [578, 348] width 91 height 14
type input "0"
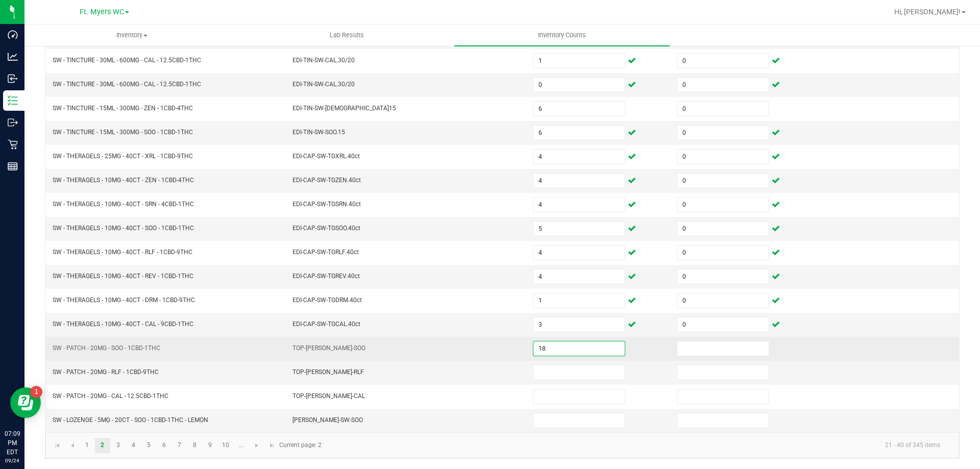
type input "18"
type input "0"
type input "14"
type input "0"
type input "18"
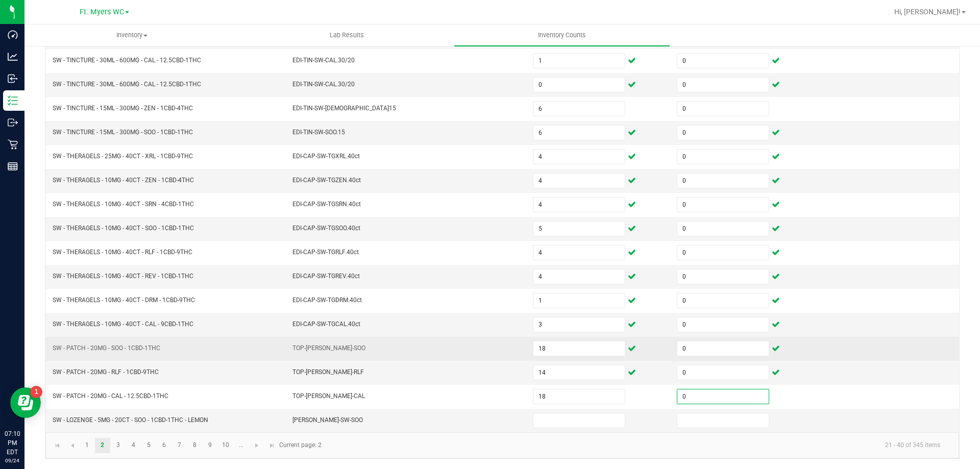
type input "0"
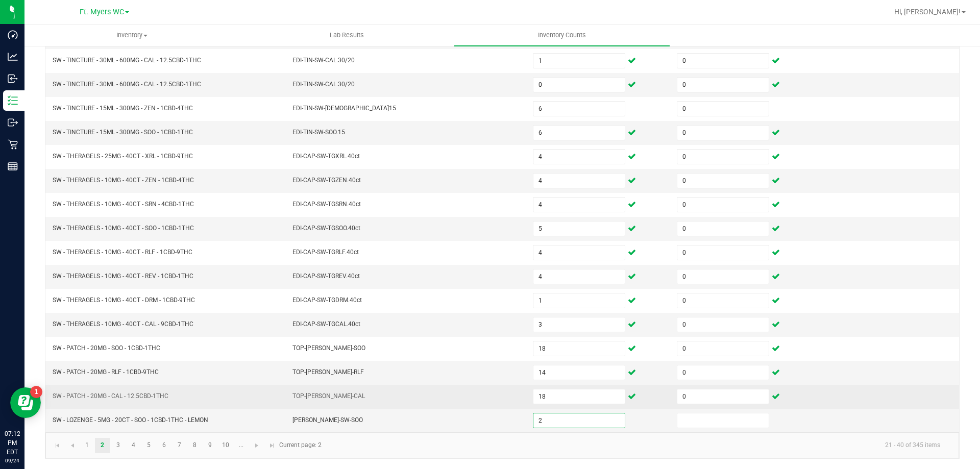
type input "2"
type input "0"
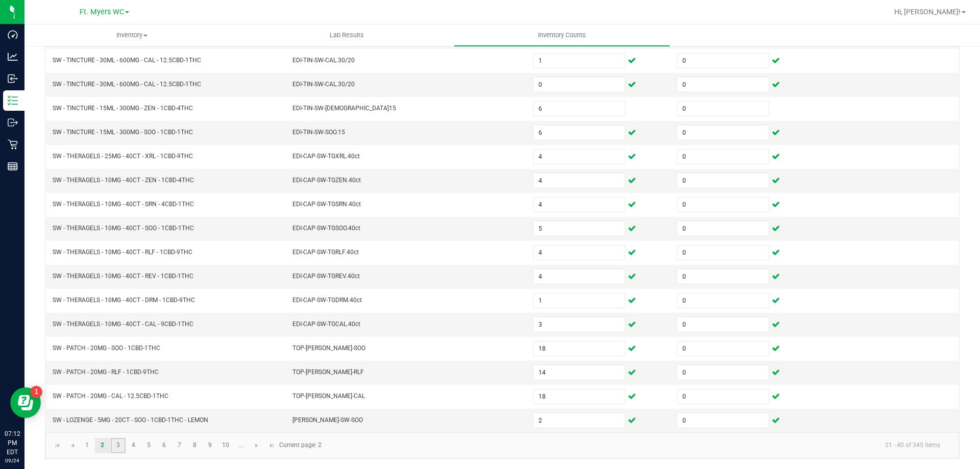
click at [125, 443] on link "3" at bounding box center [118, 445] width 15 height 15
type input "10"
type input "5"
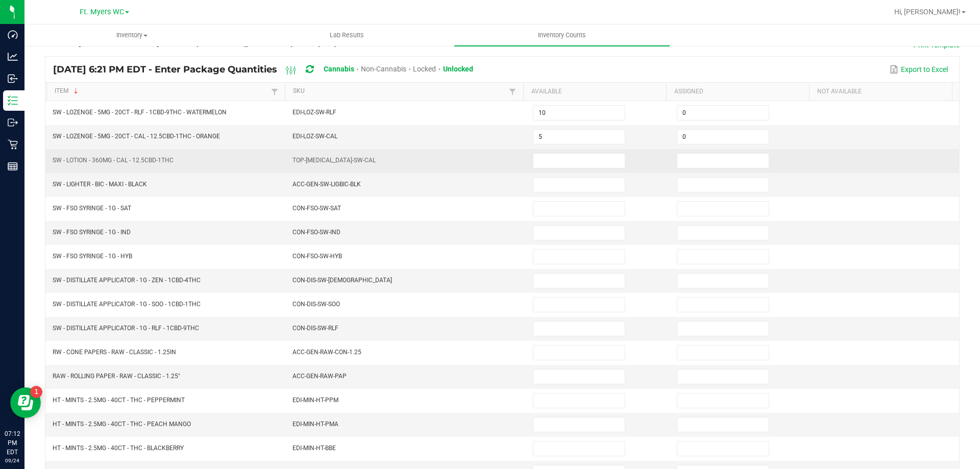
scroll to position [0, 0]
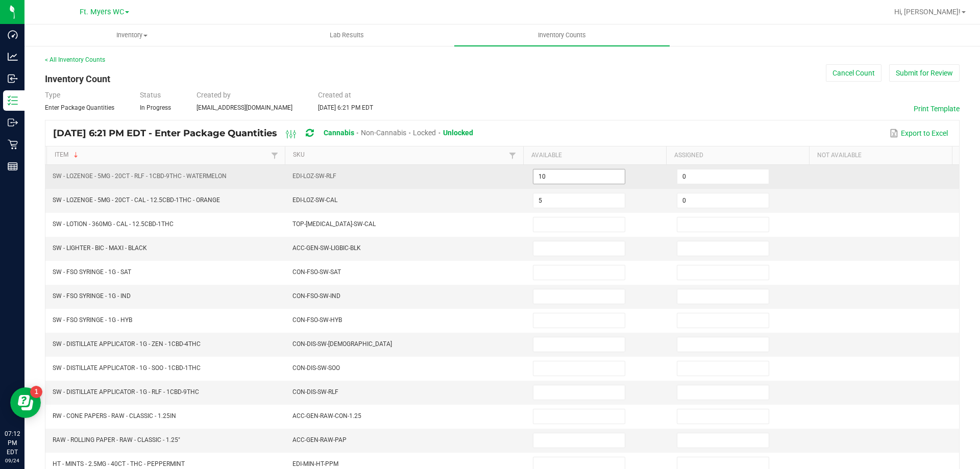
click at [592, 178] on input "10" at bounding box center [578, 176] width 91 height 14
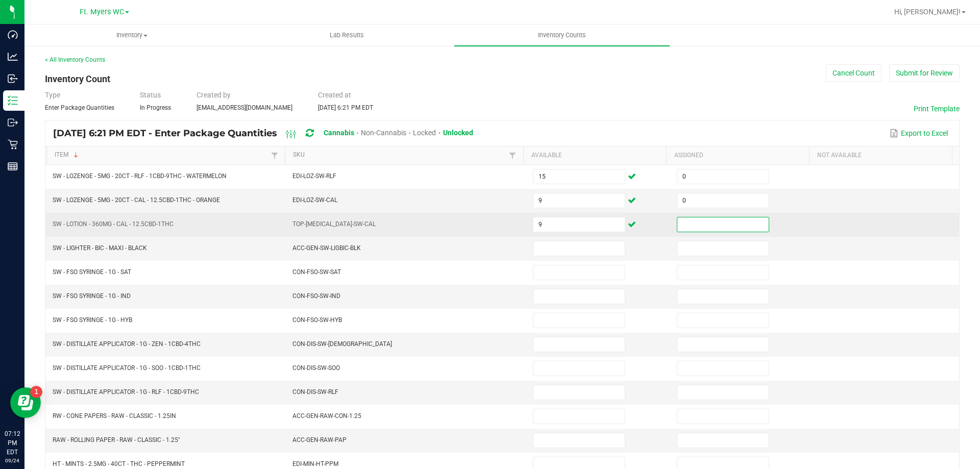
click at [680, 225] on input at bounding box center [722, 224] width 91 height 14
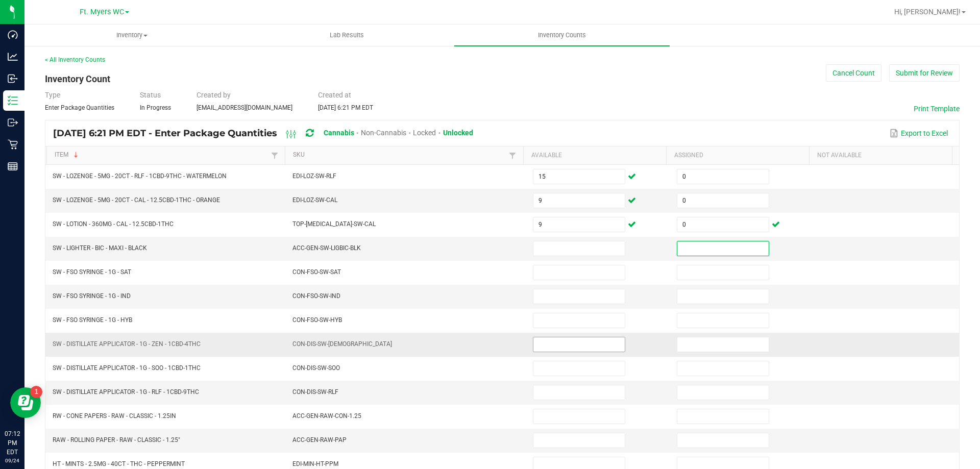
click at [554, 343] on input at bounding box center [578, 344] width 91 height 14
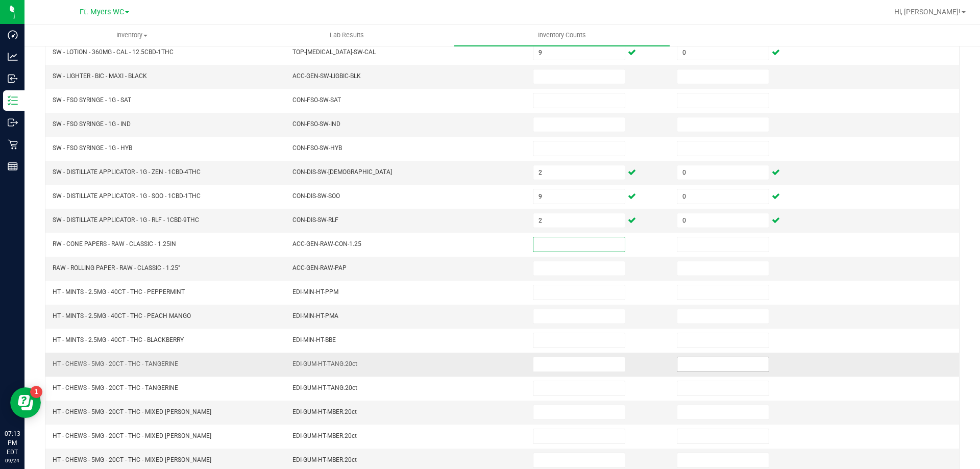
scroll to position [204, 0]
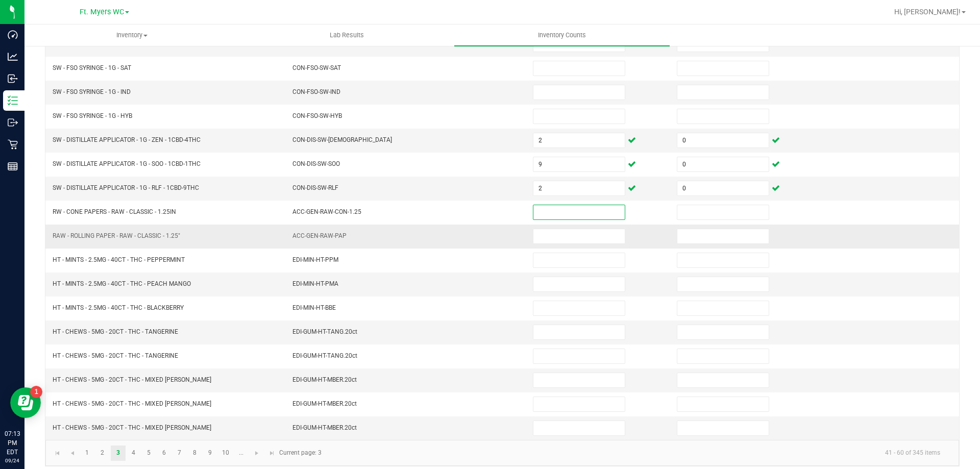
click at [607, 246] on td at bounding box center [599, 237] width 144 height 24
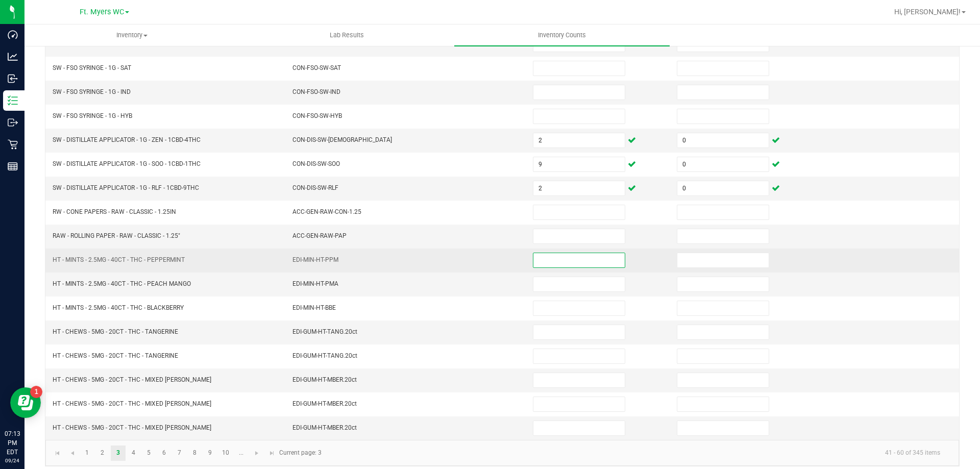
click at [604, 259] on input at bounding box center [578, 260] width 91 height 14
click at [601, 259] on input at bounding box center [578, 260] width 91 height 14
click at [566, 245] on td at bounding box center [599, 237] width 144 height 24
click at [563, 268] on td at bounding box center [599, 261] width 144 height 24
click at [560, 264] on input at bounding box center [578, 260] width 91 height 14
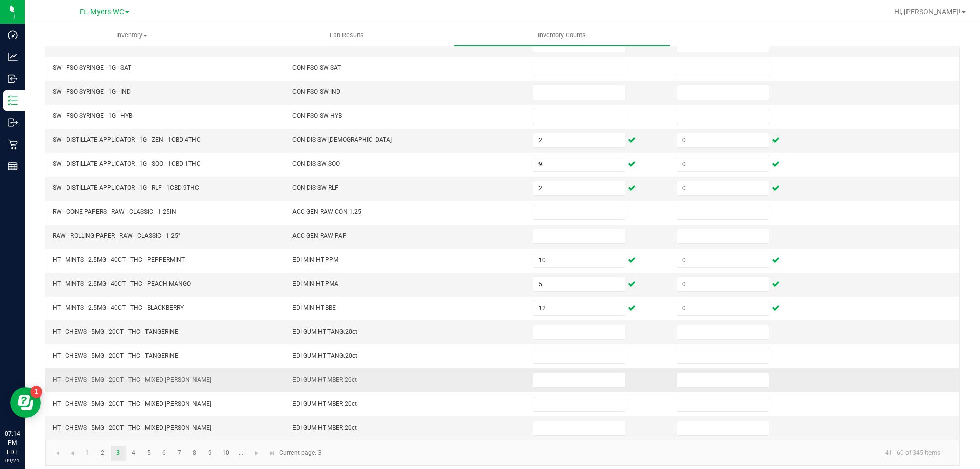
click at [554, 370] on td at bounding box center [599, 381] width 144 height 24
click at [554, 373] on input at bounding box center [578, 380] width 91 height 14
click at [569, 326] on input at bounding box center [578, 332] width 91 height 14
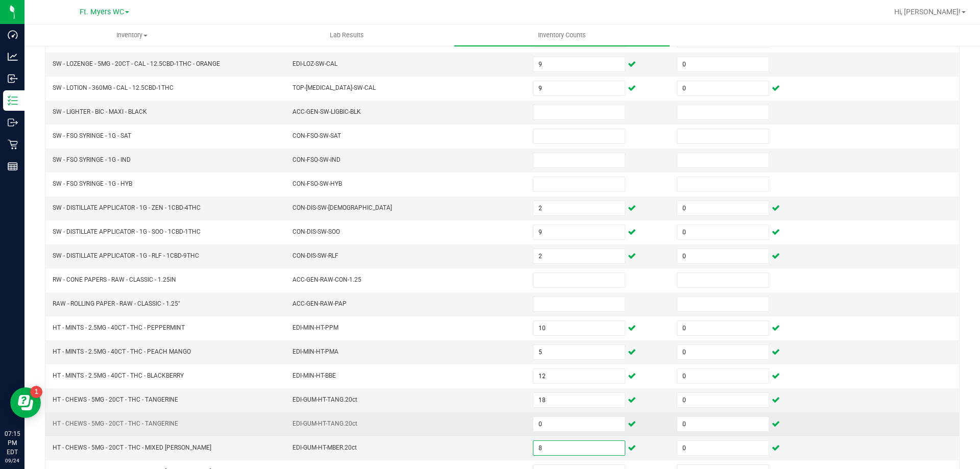
scroll to position [212, 0]
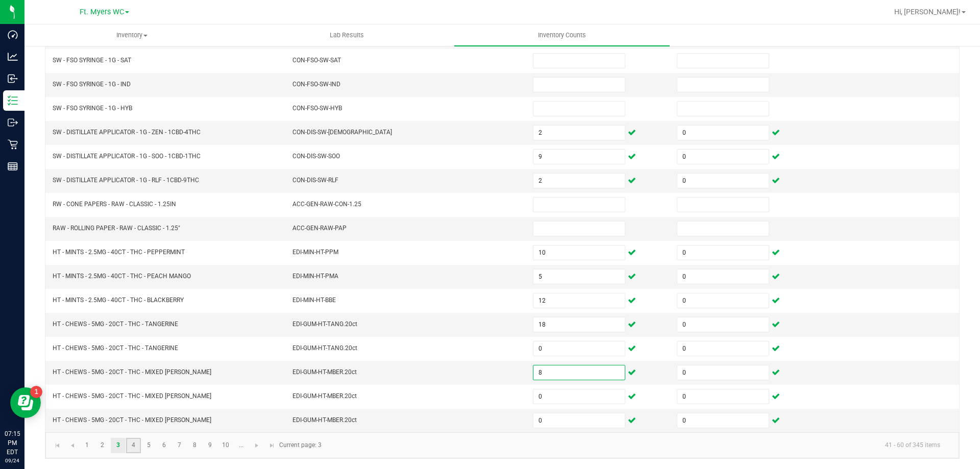
click at [137, 444] on link "4" at bounding box center [133, 445] width 15 height 15
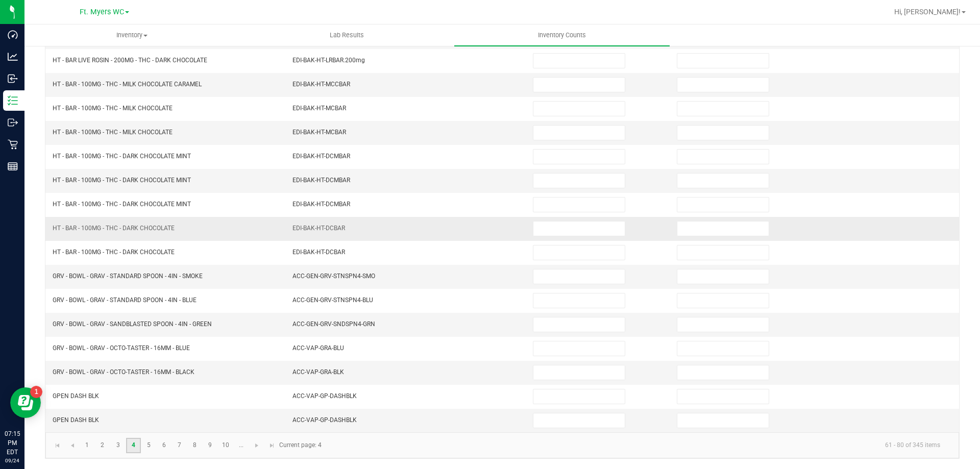
scroll to position [0, 0]
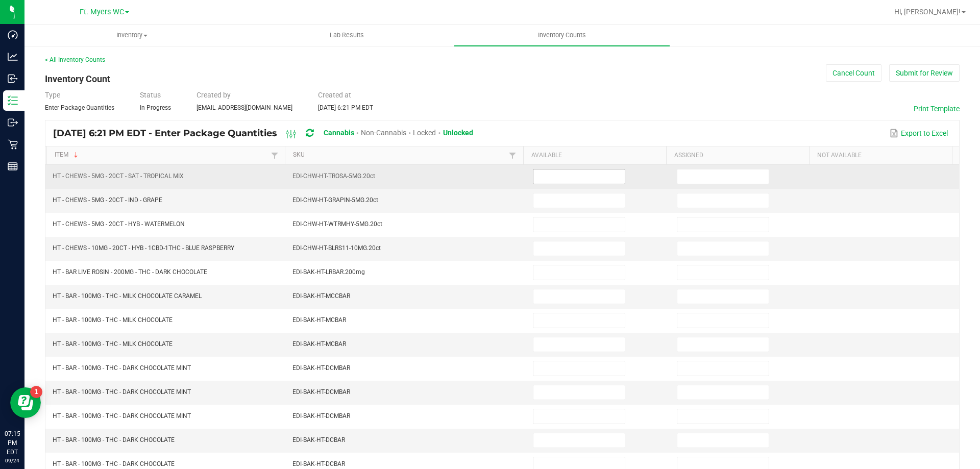
click at [554, 176] on input at bounding box center [578, 176] width 91 height 14
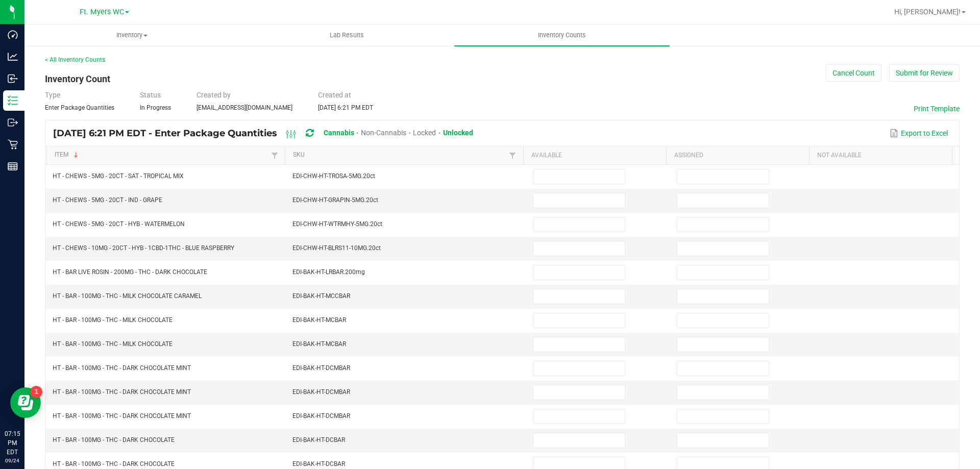
drag, startPoint x: 558, startPoint y: 130, endPoint x: 386, endPoint y: 80, distance: 179.1
click at [386, 80] on div "< All Inventory Counts Inventory Count Cancel Count Submit for Review Type Ente…" at bounding box center [502, 363] width 915 height 616
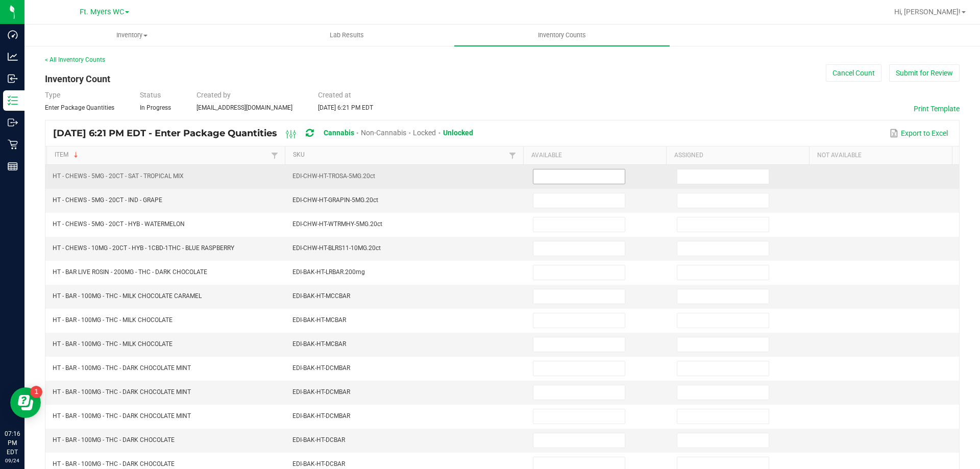
click at [546, 171] on input at bounding box center [578, 176] width 91 height 14
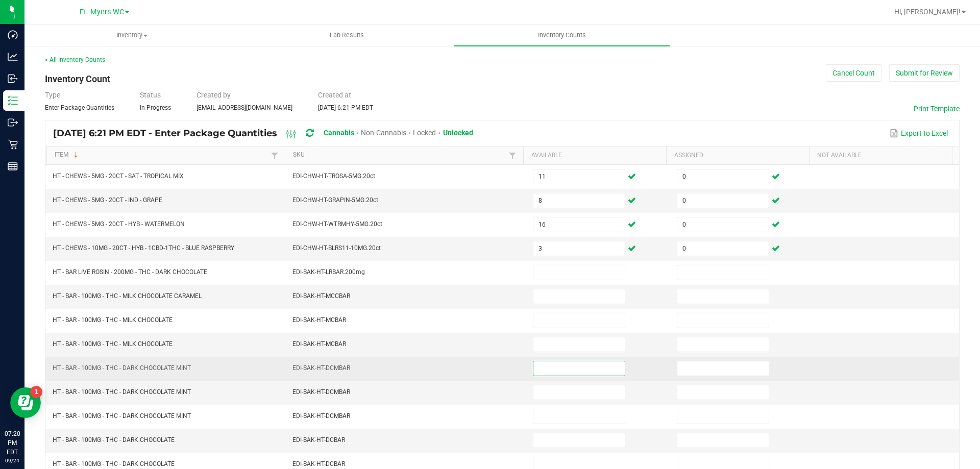
click at [559, 371] on input at bounding box center [578, 368] width 91 height 14
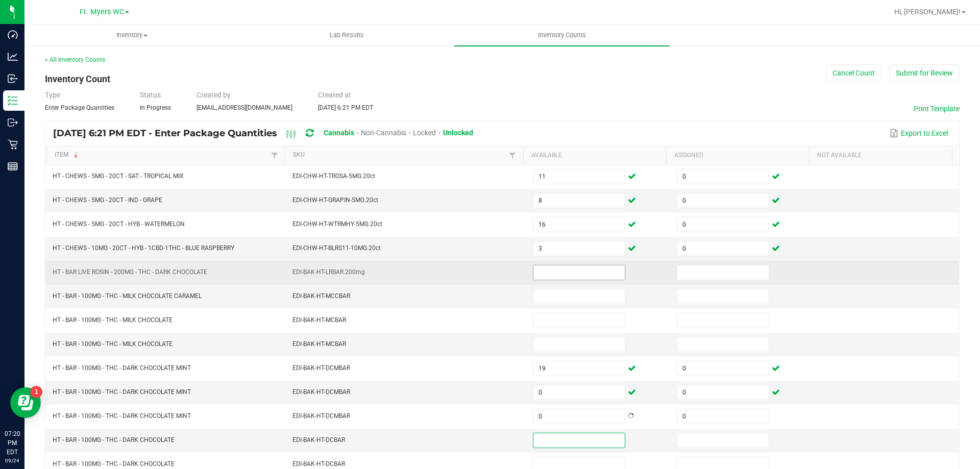
click at [538, 267] on input at bounding box center [578, 272] width 91 height 14
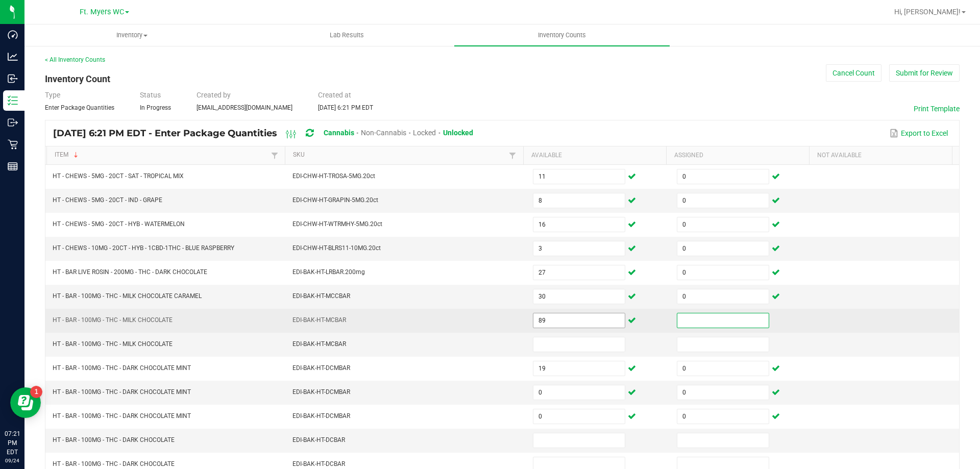
click at [552, 321] on input "89" at bounding box center [578, 320] width 91 height 14
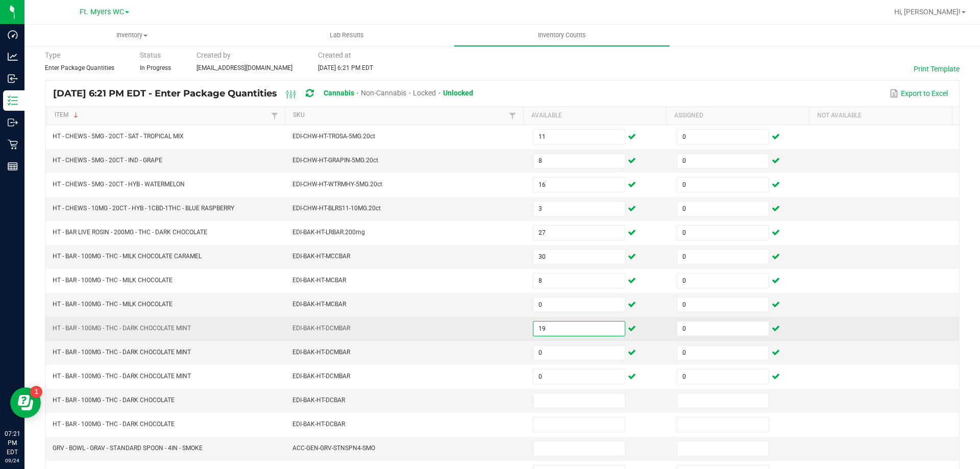
scroll to position [102, 0]
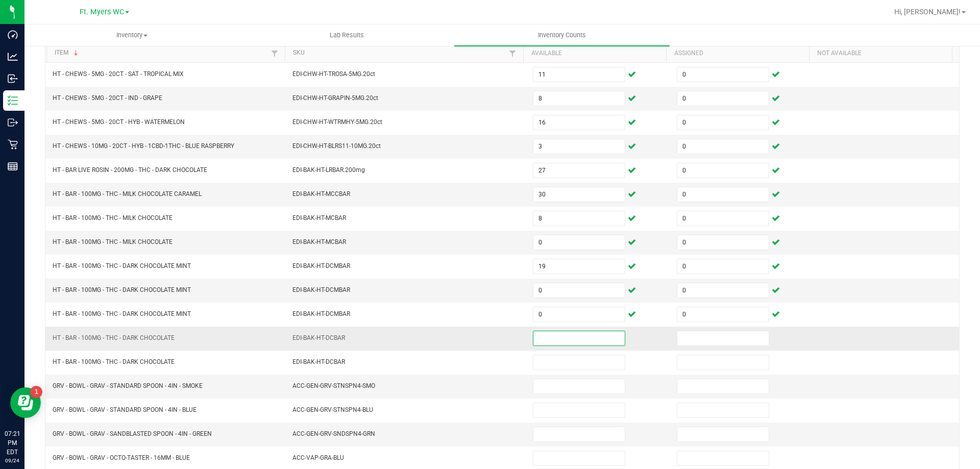
click at [549, 336] on input at bounding box center [578, 338] width 91 height 14
click at [550, 336] on input at bounding box center [578, 338] width 91 height 14
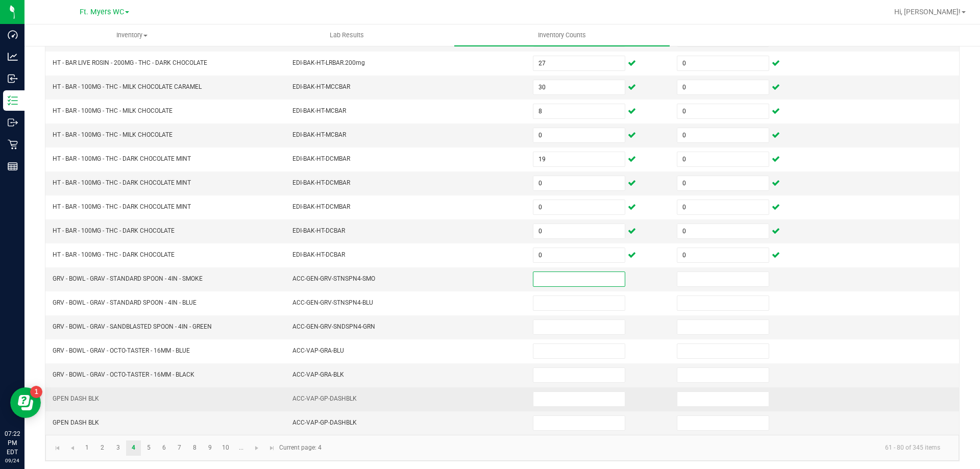
scroll to position [212, 0]
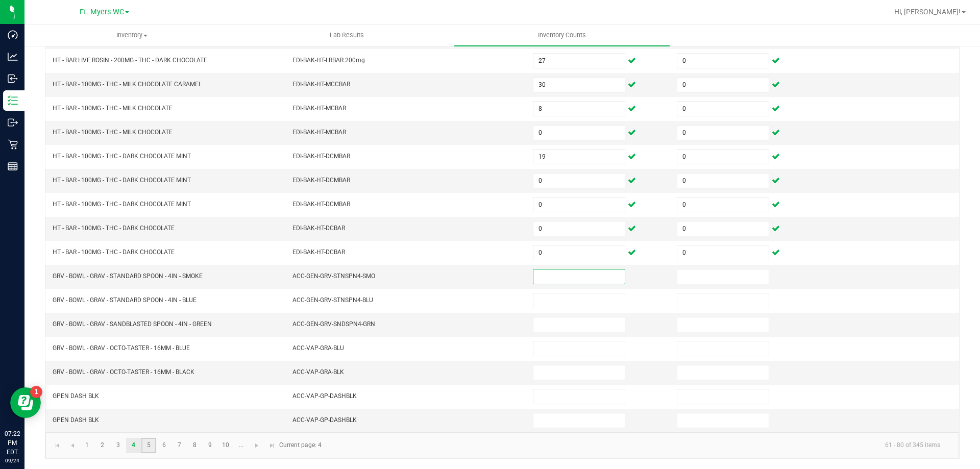
click at [146, 442] on link "5" at bounding box center [148, 445] width 15 height 15
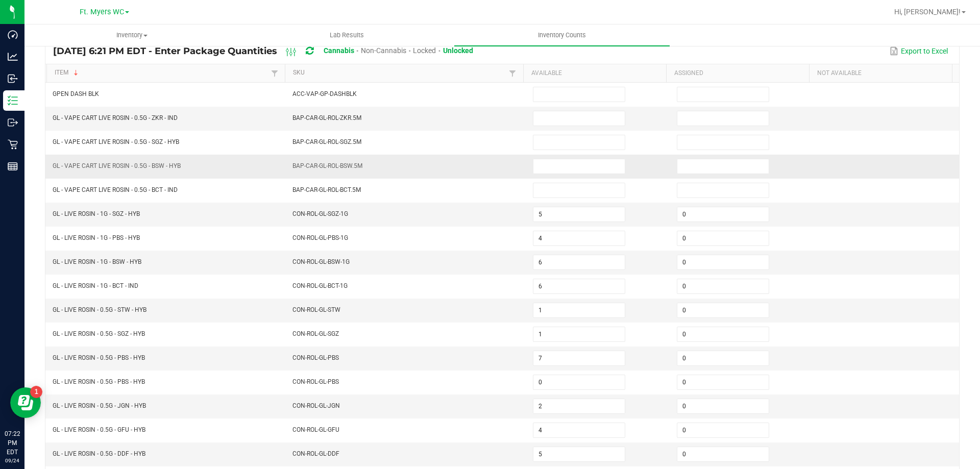
scroll to position [0, 0]
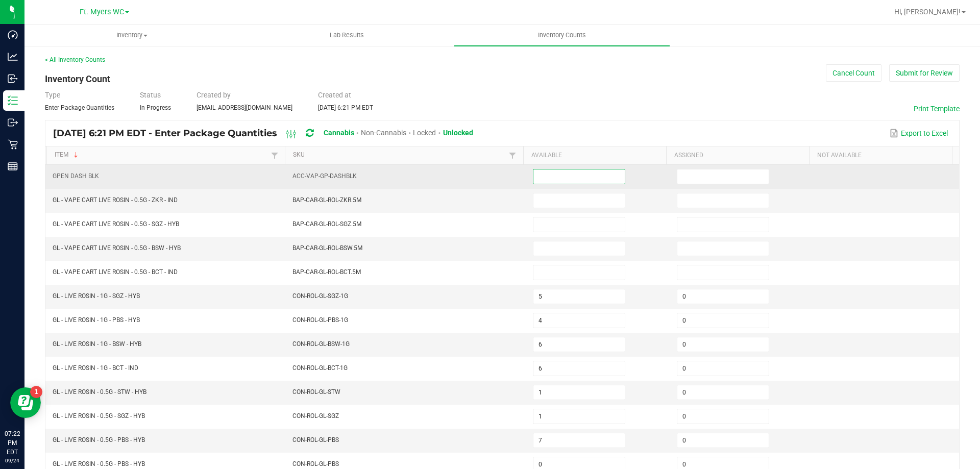
click at [559, 178] on input at bounding box center [578, 176] width 91 height 14
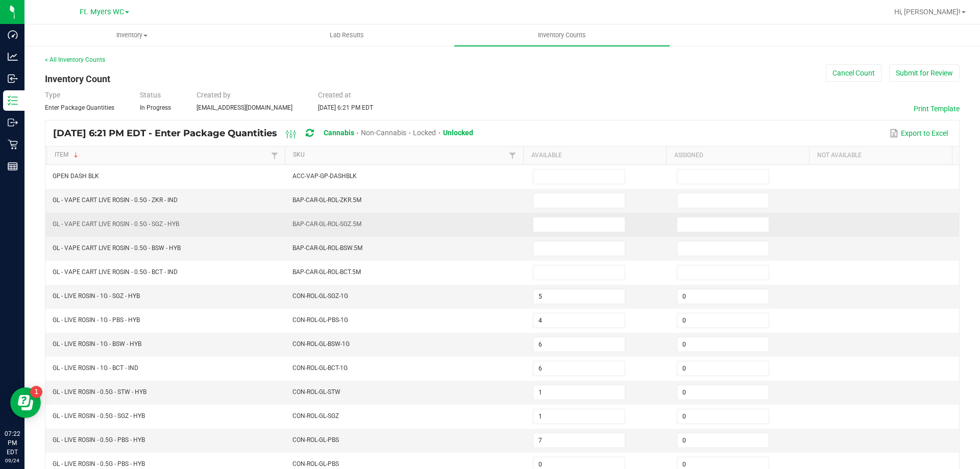
click at [573, 214] on td at bounding box center [599, 225] width 144 height 24
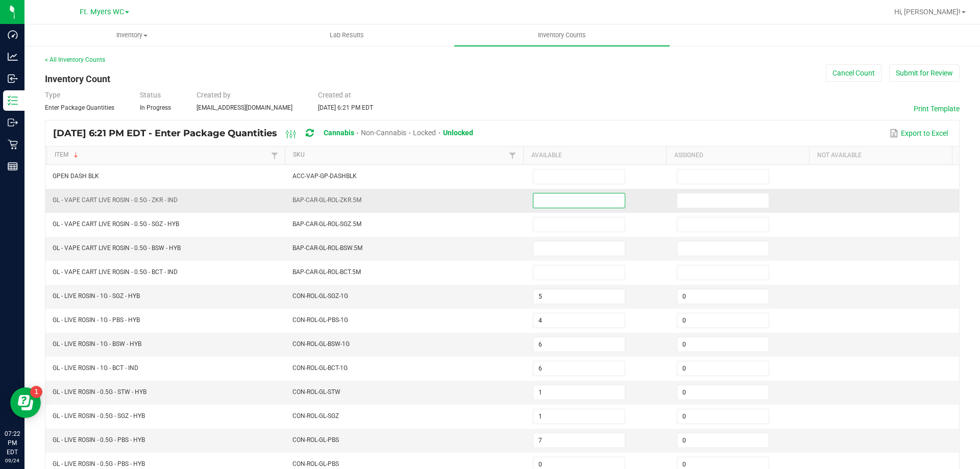
click at [572, 205] on input at bounding box center [578, 200] width 91 height 14
click at [589, 256] on td at bounding box center [599, 249] width 144 height 24
click at [574, 246] on input at bounding box center [578, 248] width 91 height 14
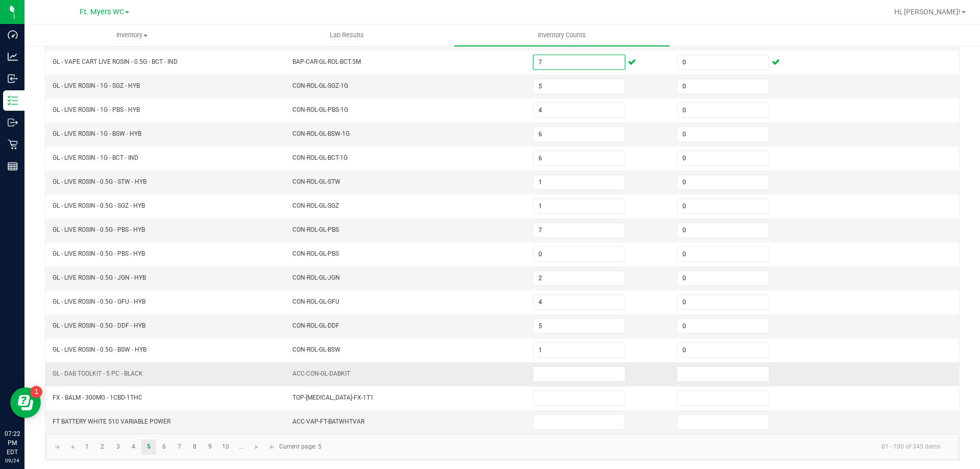
scroll to position [212, 0]
click at [165, 444] on link "6" at bounding box center [164, 445] width 15 height 15
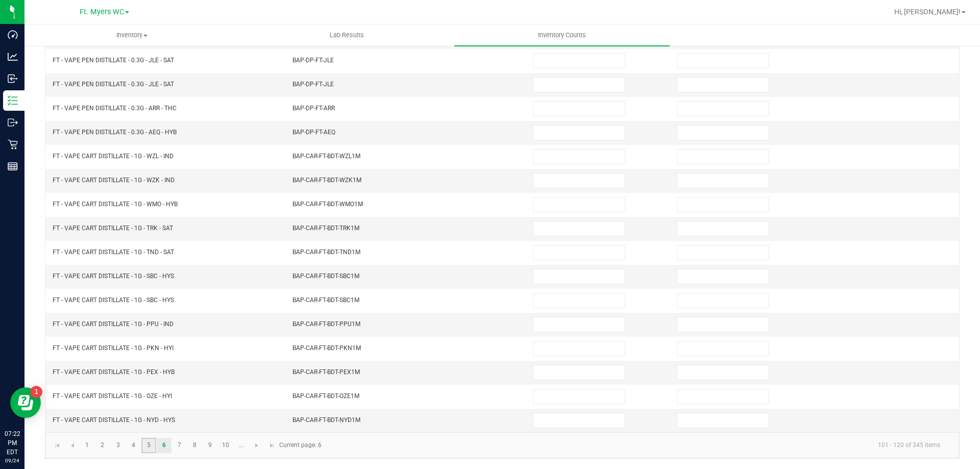
click at [148, 440] on link "5" at bounding box center [148, 445] width 15 height 15
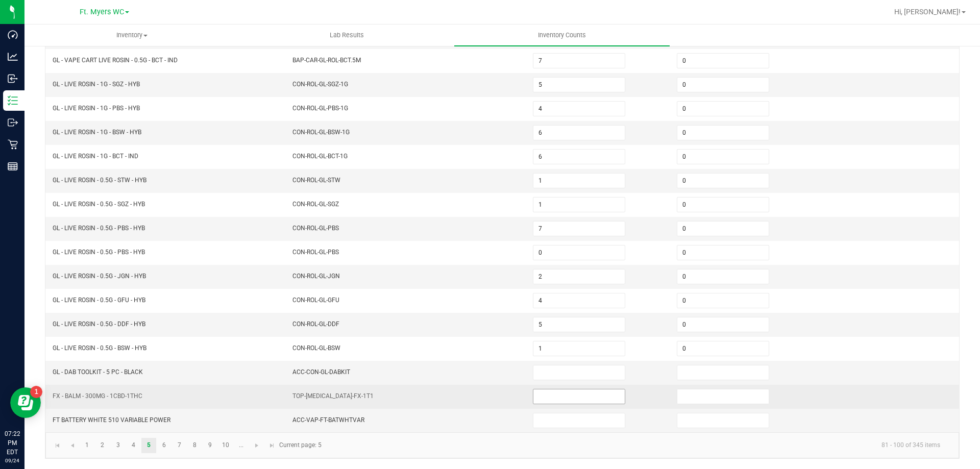
click at [538, 395] on input at bounding box center [578, 396] width 91 height 14
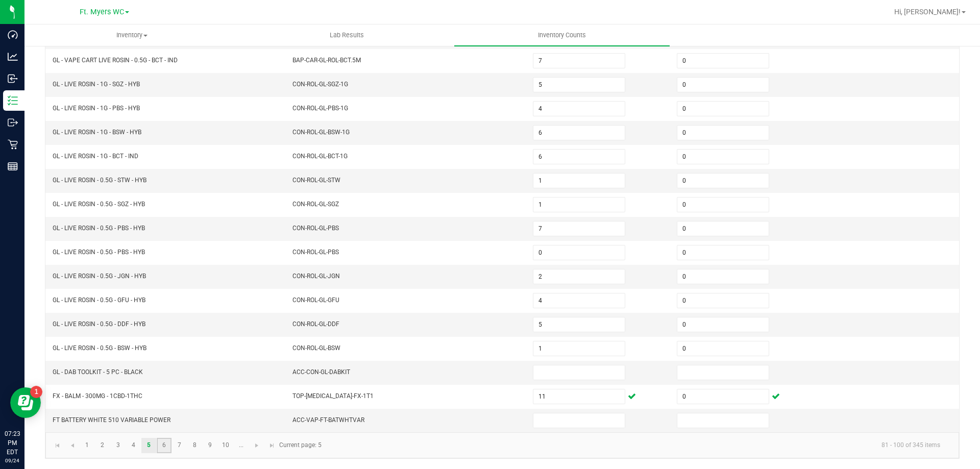
click at [165, 443] on link "6" at bounding box center [164, 445] width 15 height 15
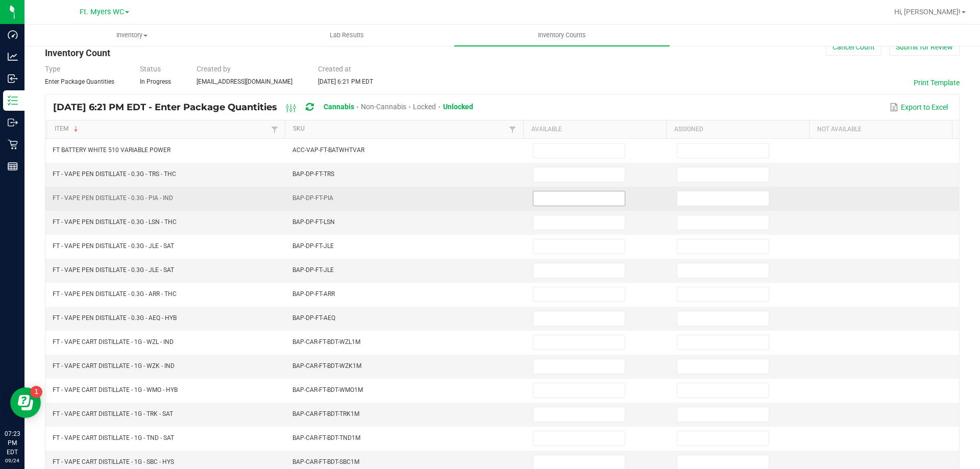
scroll to position [51, 0]
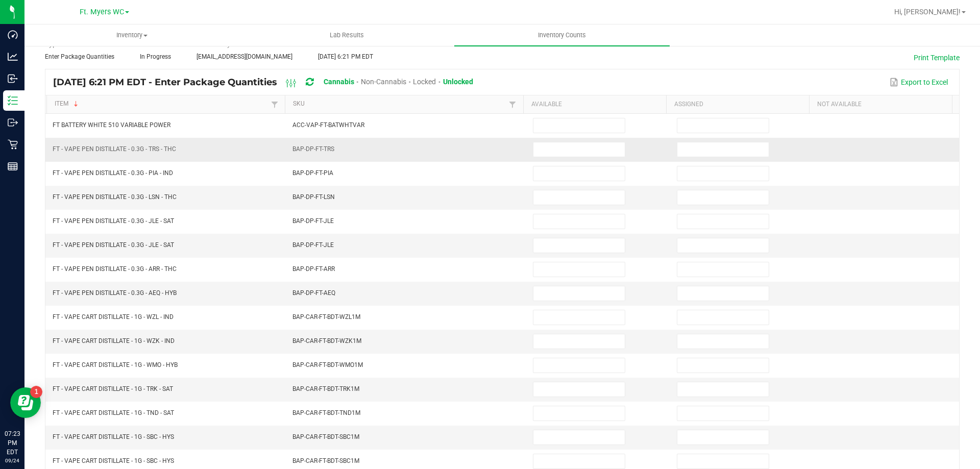
click at [558, 140] on td at bounding box center [599, 150] width 144 height 24
click at [565, 147] on input at bounding box center [578, 149] width 91 height 14
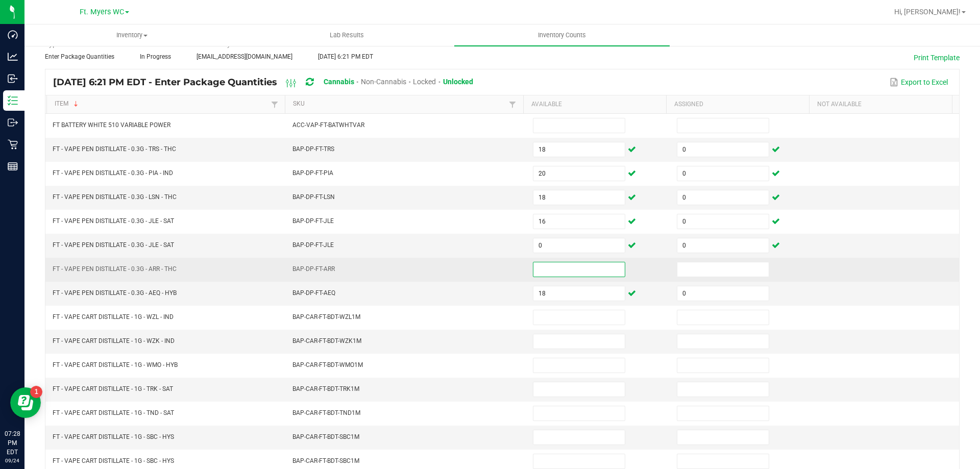
click at [565, 266] on input at bounding box center [578, 269] width 91 height 14
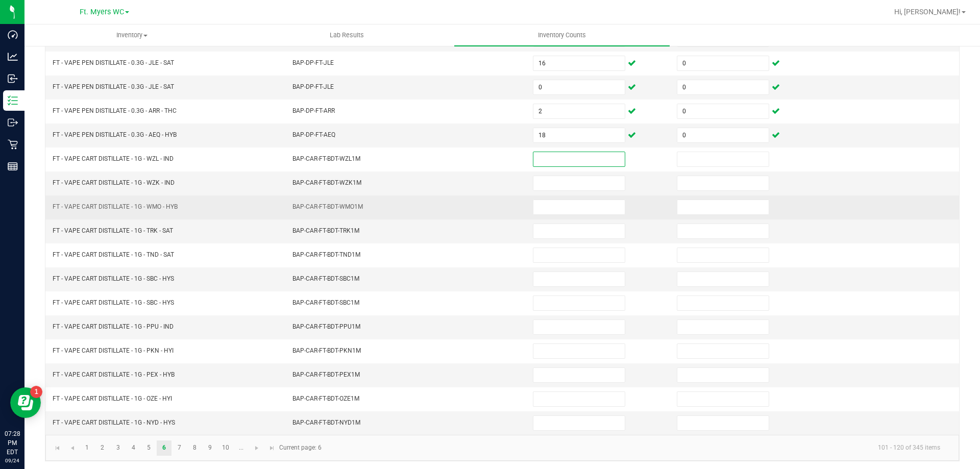
scroll to position [212, 0]
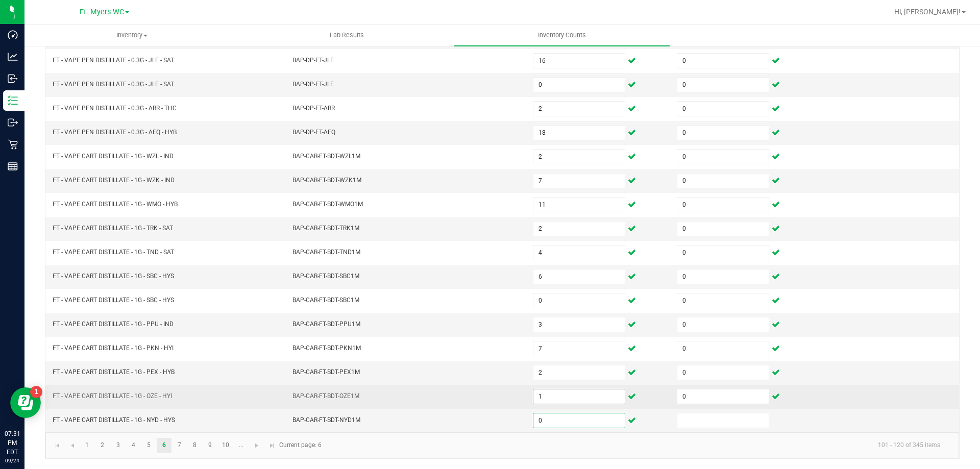
click at [587, 400] on input "1" at bounding box center [578, 396] width 91 height 14
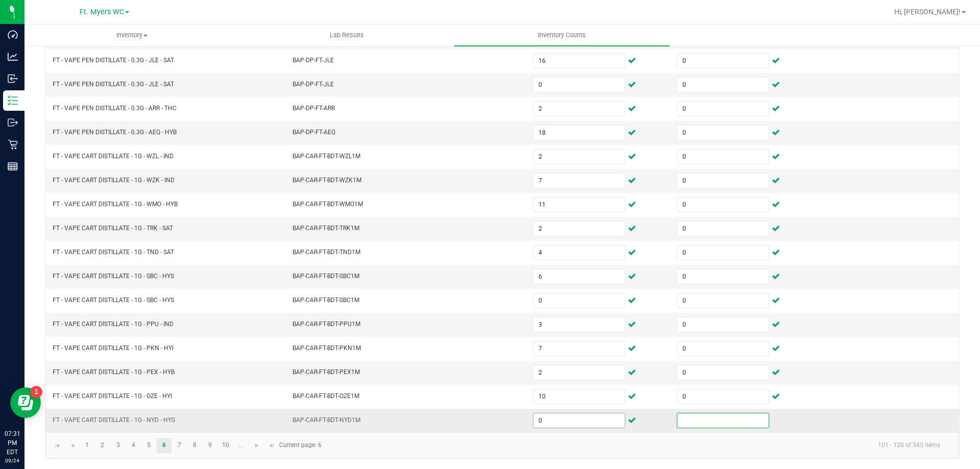
click at [550, 421] on input "0" at bounding box center [578, 420] width 91 height 14
click at [177, 448] on link "7" at bounding box center [179, 445] width 15 height 15
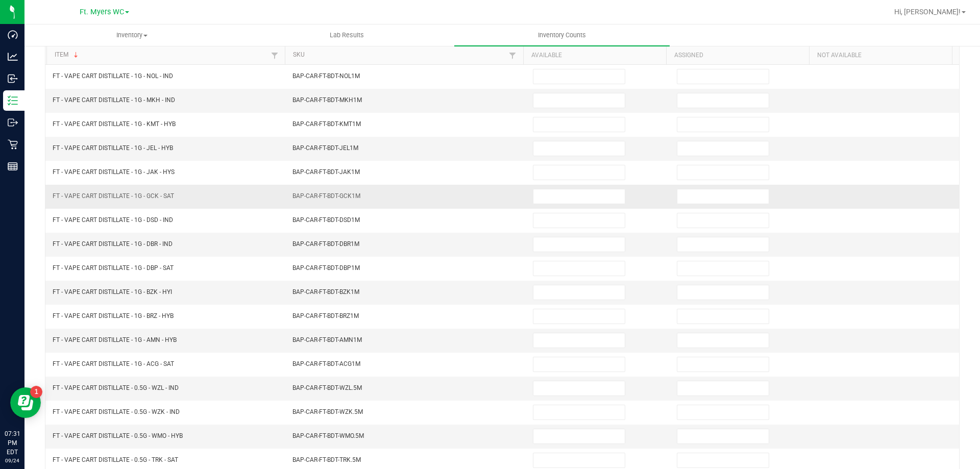
scroll to position [0, 0]
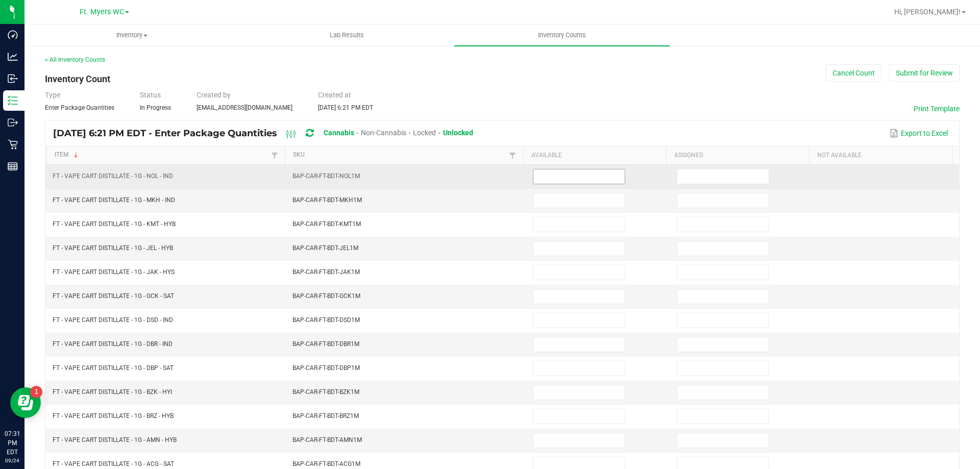
click at [550, 178] on input at bounding box center [578, 176] width 91 height 14
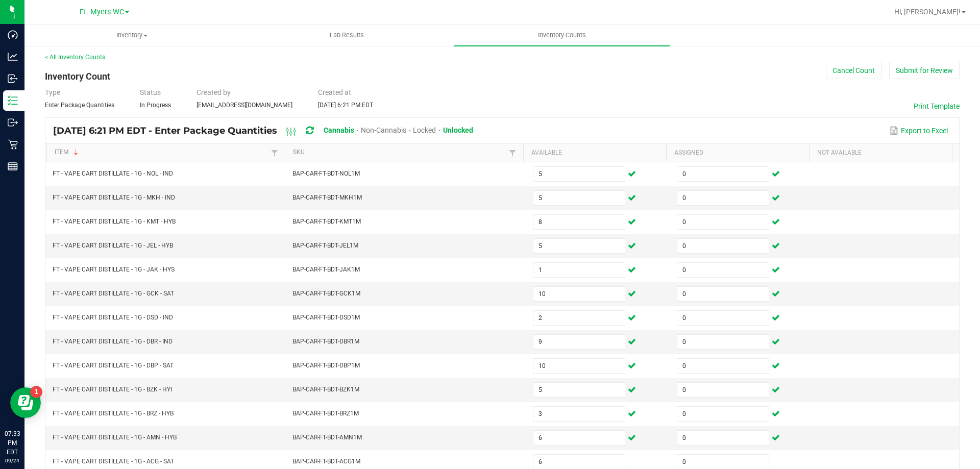
scroll to position [212, 0]
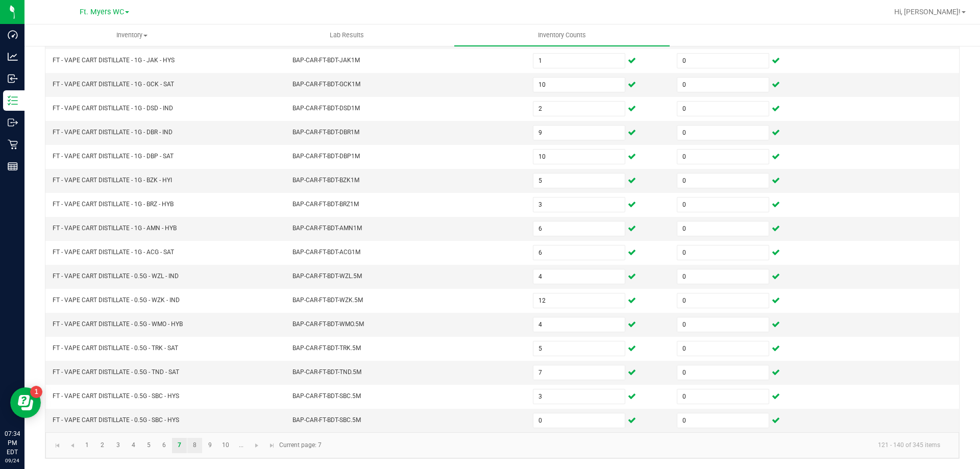
click at [197, 449] on link "8" at bounding box center [194, 445] width 15 height 15
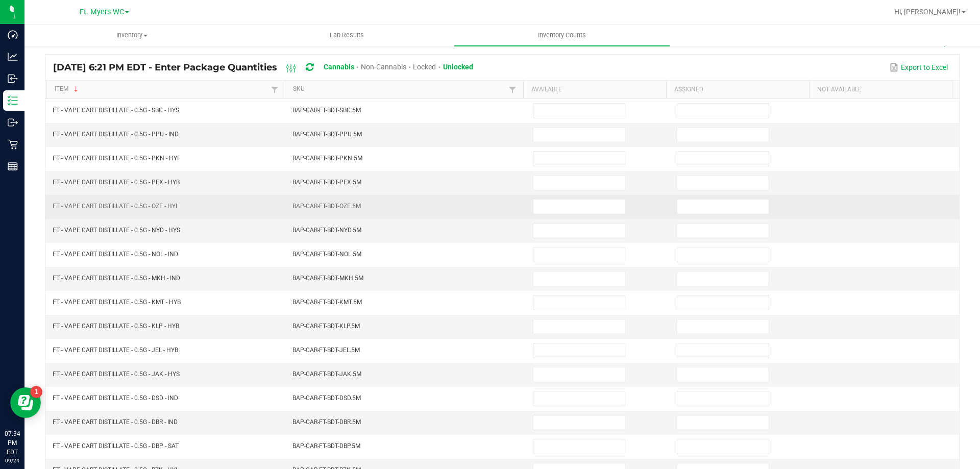
scroll to position [0, 0]
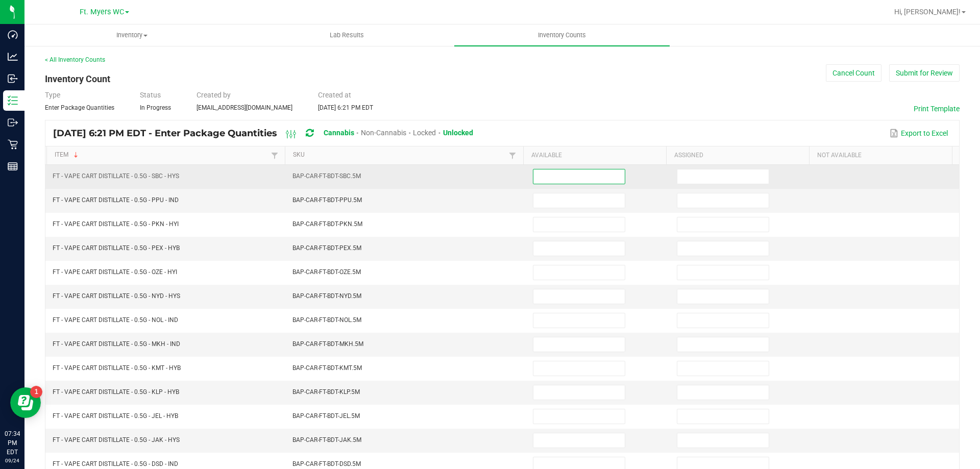
click at [543, 171] on input at bounding box center [578, 176] width 91 height 14
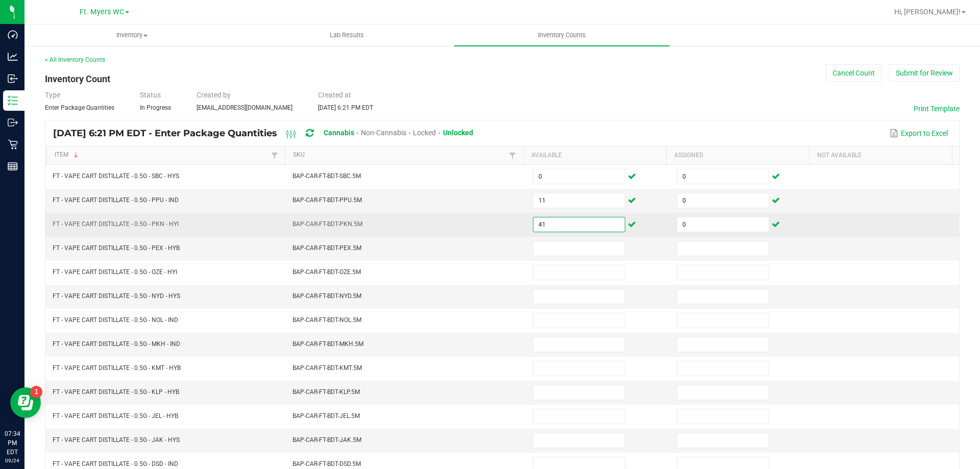
click at [543, 231] on input "41" at bounding box center [578, 224] width 91 height 14
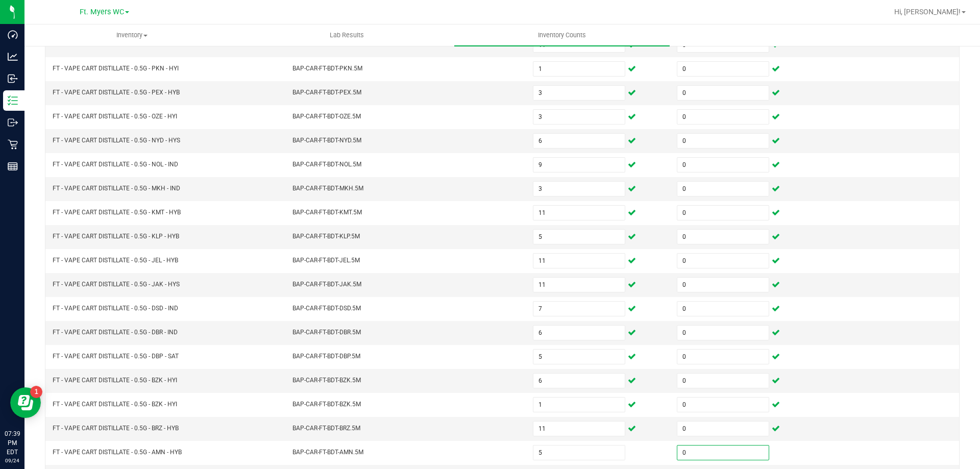
scroll to position [212, 0]
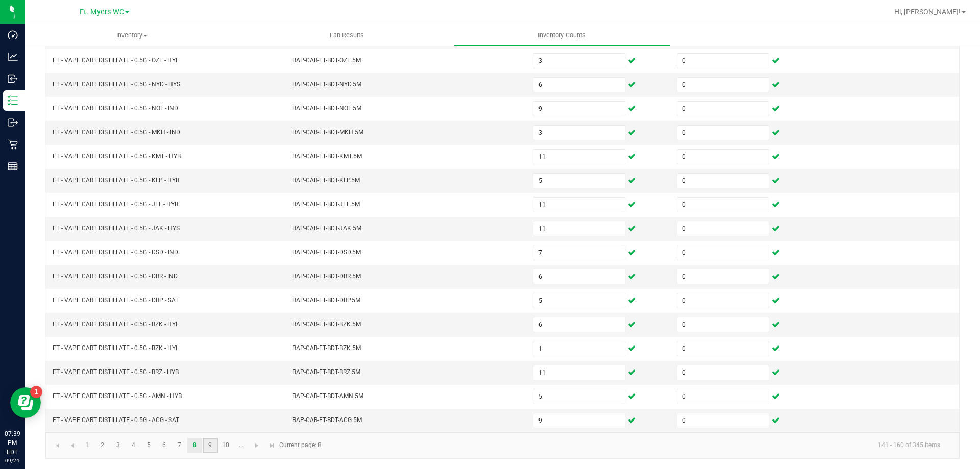
click at [209, 450] on link "9" at bounding box center [210, 445] width 15 height 15
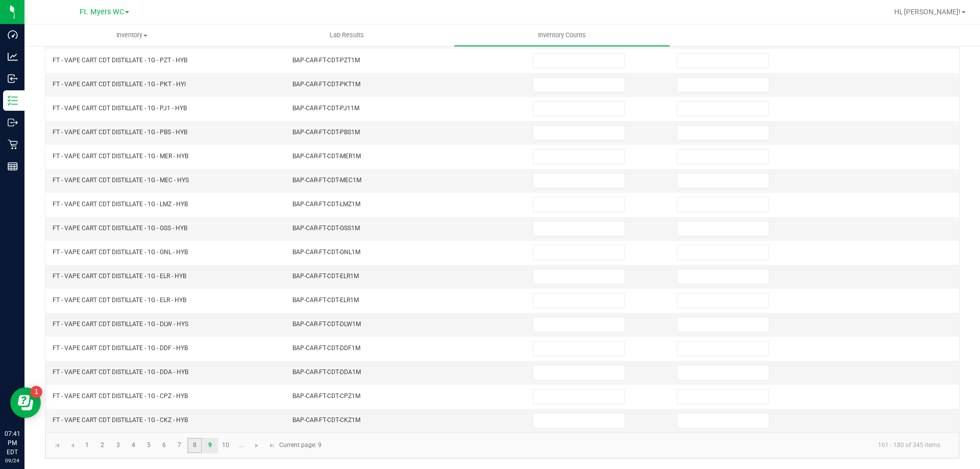
click at [194, 450] on link "8" at bounding box center [194, 445] width 15 height 15
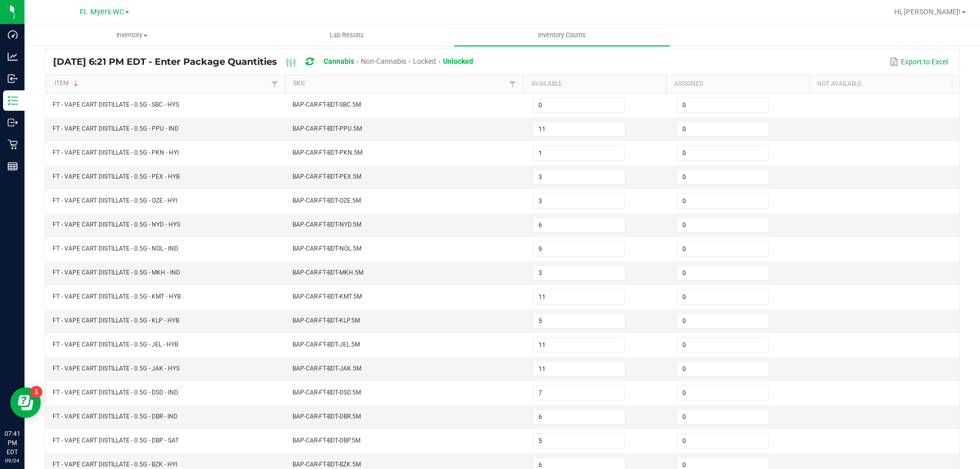
scroll to position [0, 0]
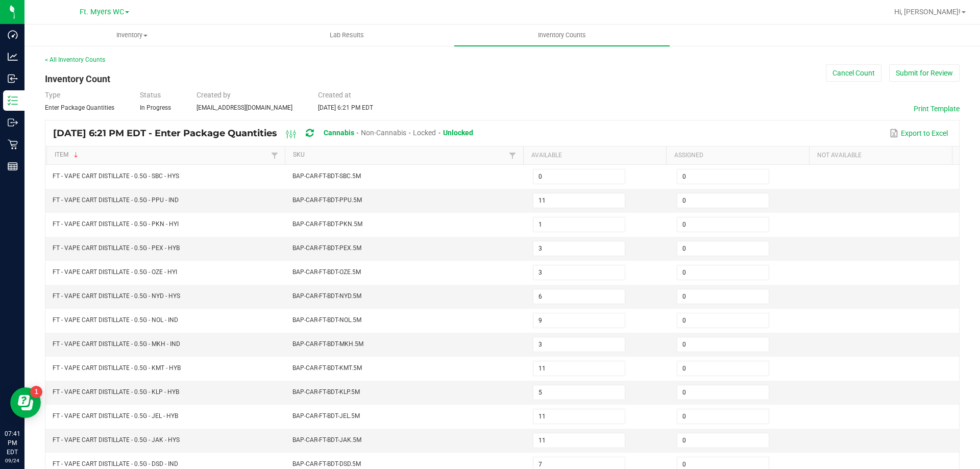
click at [400, 79] on div "< All Inventory Counts Inventory Count Cancel Count Submit for Review Type Ente…" at bounding box center [502, 363] width 915 height 616
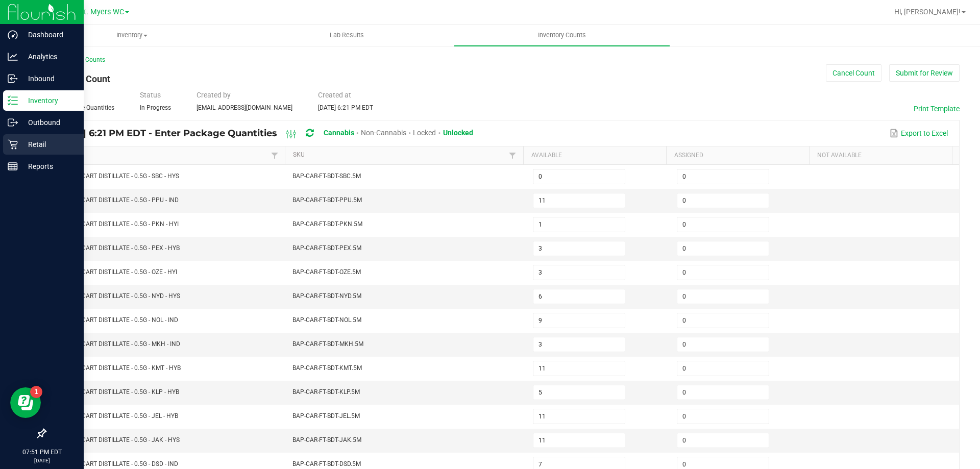
click at [9, 139] on icon at bounding box center [13, 144] width 10 height 10
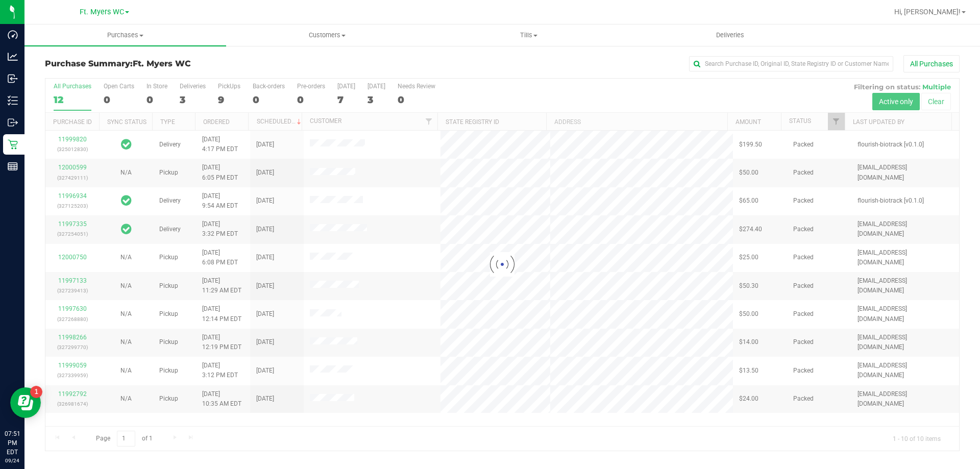
click at [224, 86] on div at bounding box center [502, 265] width 914 height 372
click at [226, 96] on div at bounding box center [502, 265] width 914 height 372
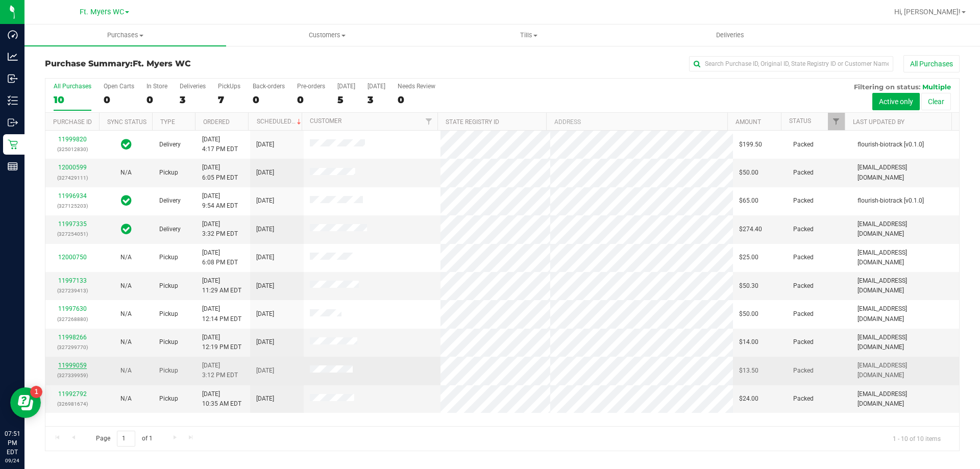
click at [70, 366] on link "11999059" at bounding box center [72, 365] width 29 height 7
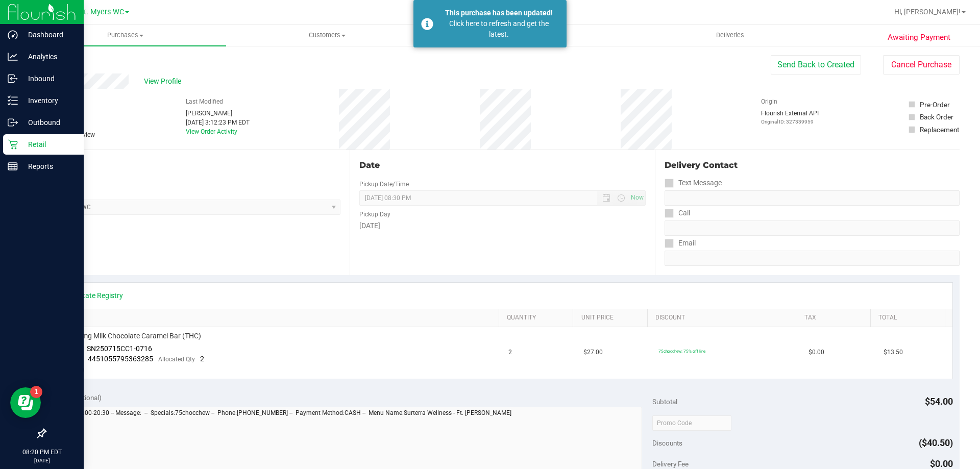
click at [9, 148] on icon at bounding box center [13, 144] width 10 height 10
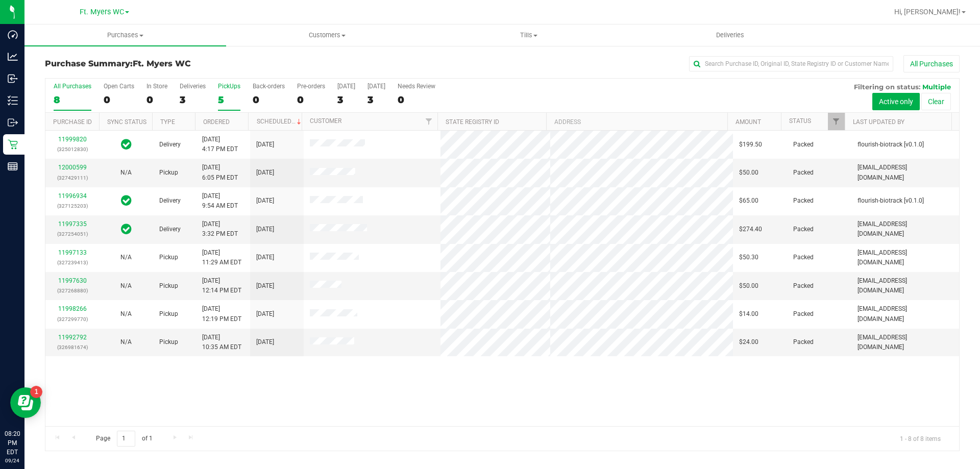
click at [218, 95] on div "5" at bounding box center [229, 100] width 22 height 12
click at [0, 0] on input "PickUps 5" at bounding box center [0, 0] width 0 height 0
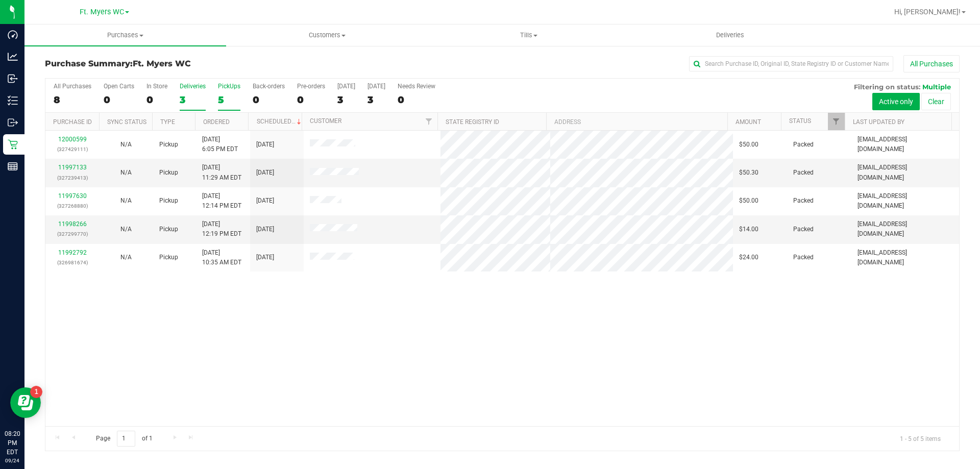
click at [196, 89] on div "Deliveries" at bounding box center [193, 86] width 26 height 7
click at [0, 0] on input "Deliveries 3" at bounding box center [0, 0] width 0 height 0
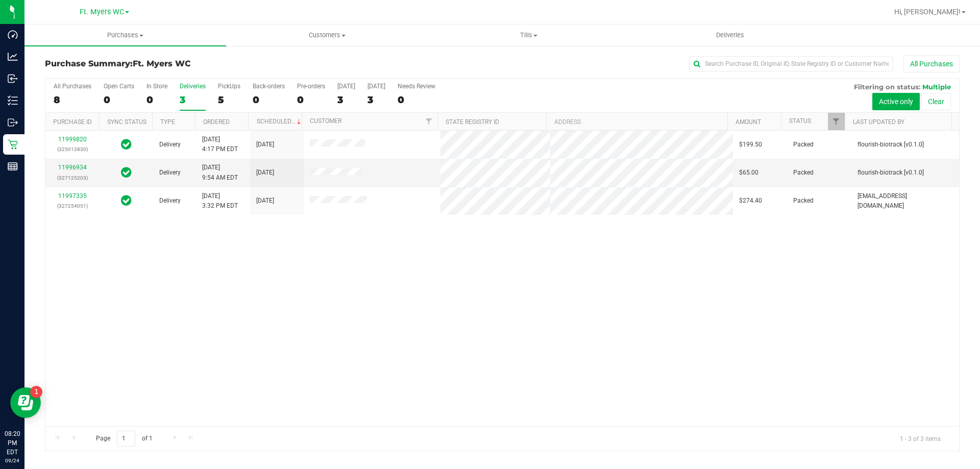
click at [211, 92] on div "All Purchases 8 Open Carts 0 In Store 0 Deliveries 3 PickUps 5 Back-orders 0 Pr…" at bounding box center [502, 96] width 914 height 34
click at [230, 97] on div "5" at bounding box center [229, 100] width 22 height 12
click at [0, 0] on input "PickUps 5" at bounding box center [0, 0] width 0 height 0
